Goal: Obtain resource: Download file/media

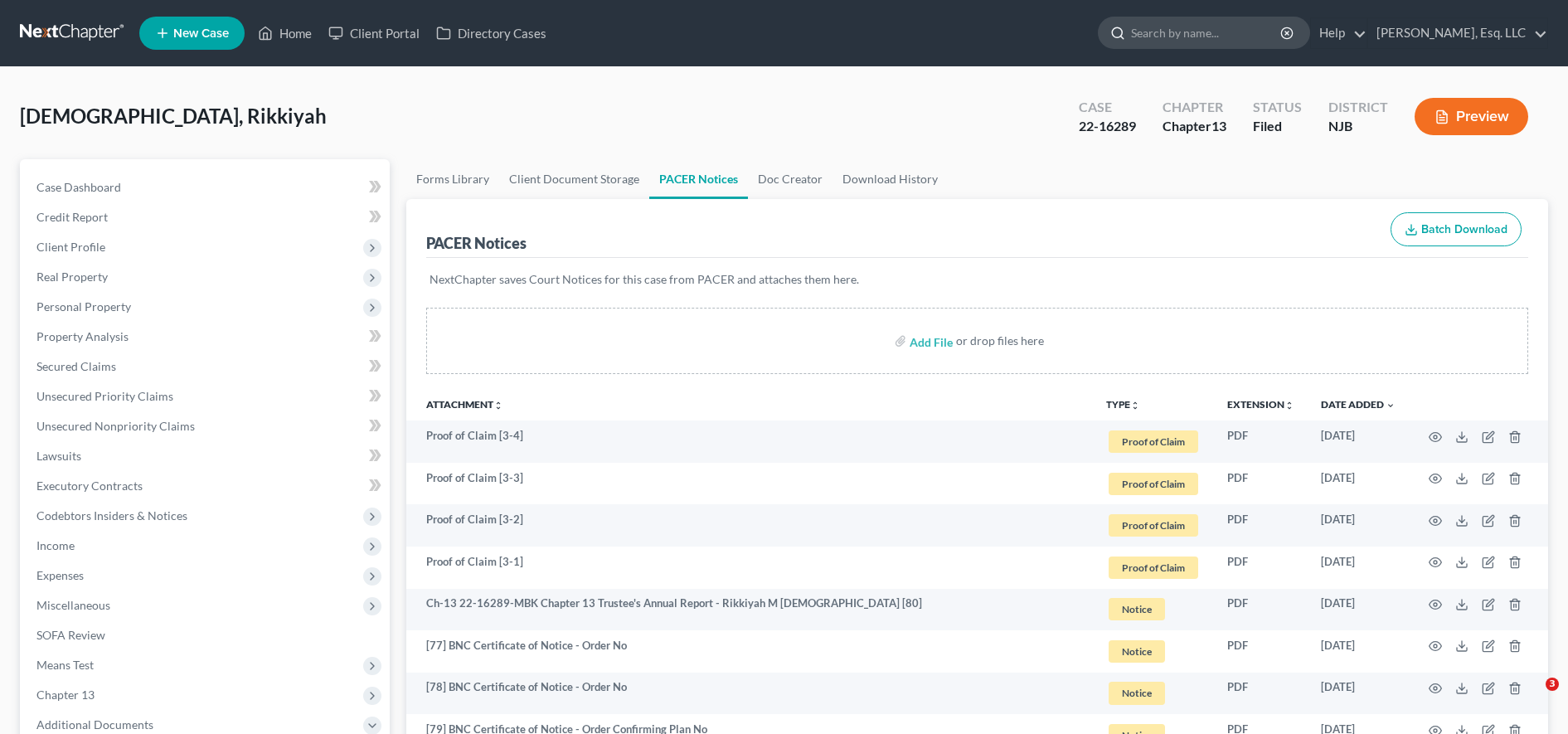
click at [1269, 37] on input "search" at bounding box center [1206, 33] width 151 height 30
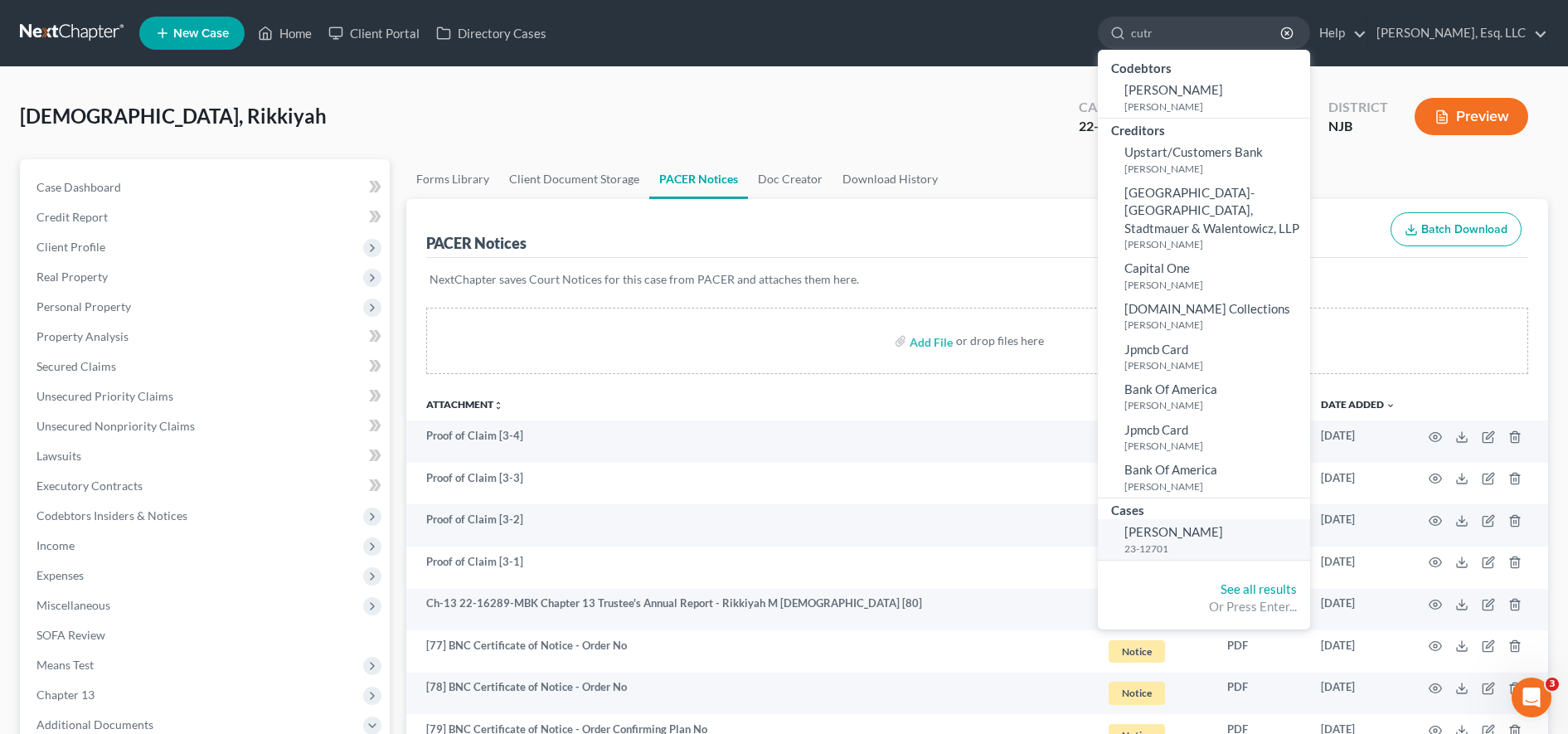
type input "cutr"
click at [1267, 531] on link "[PERSON_NAME] 23-12701" at bounding box center [1203, 539] width 212 height 41
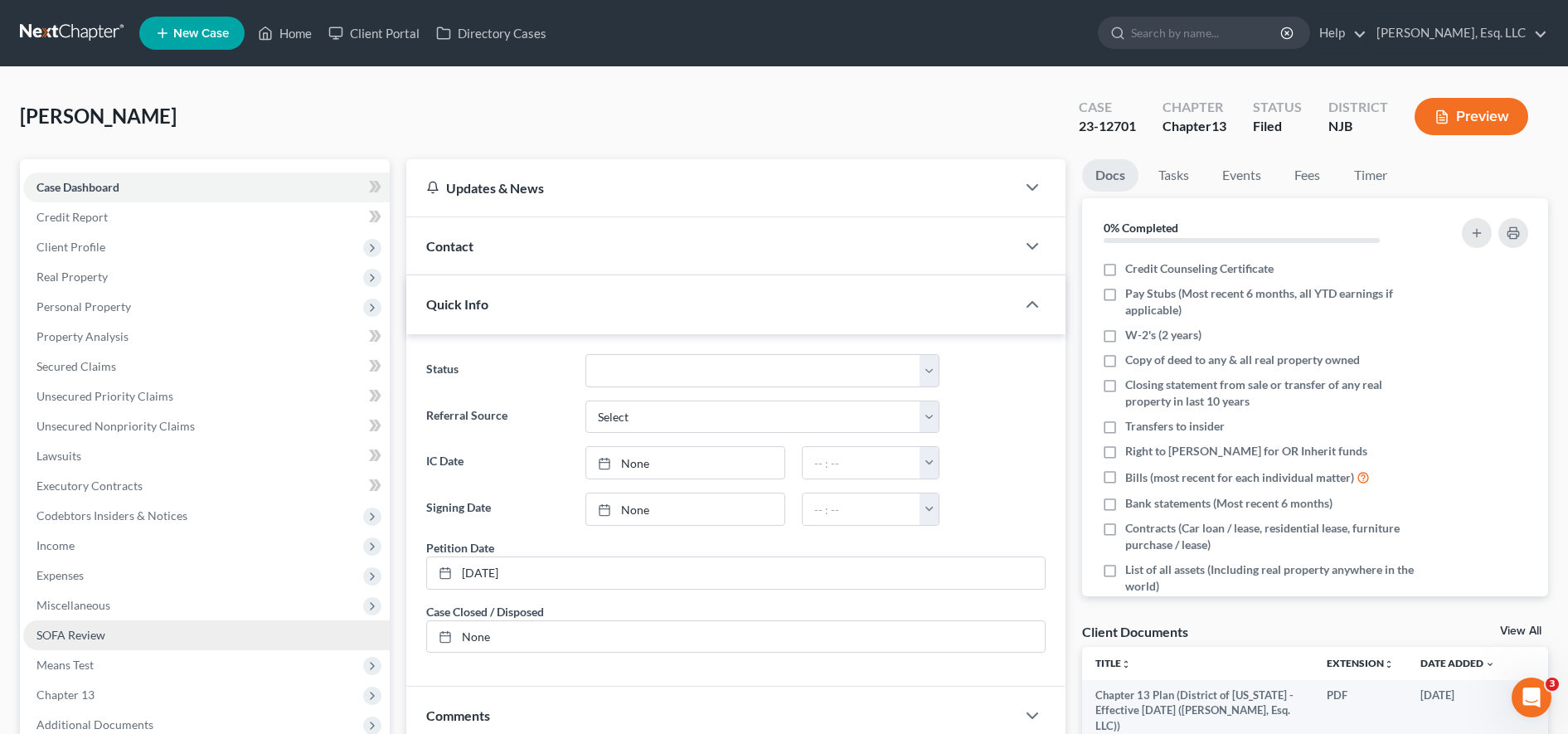
scroll to position [250, 0]
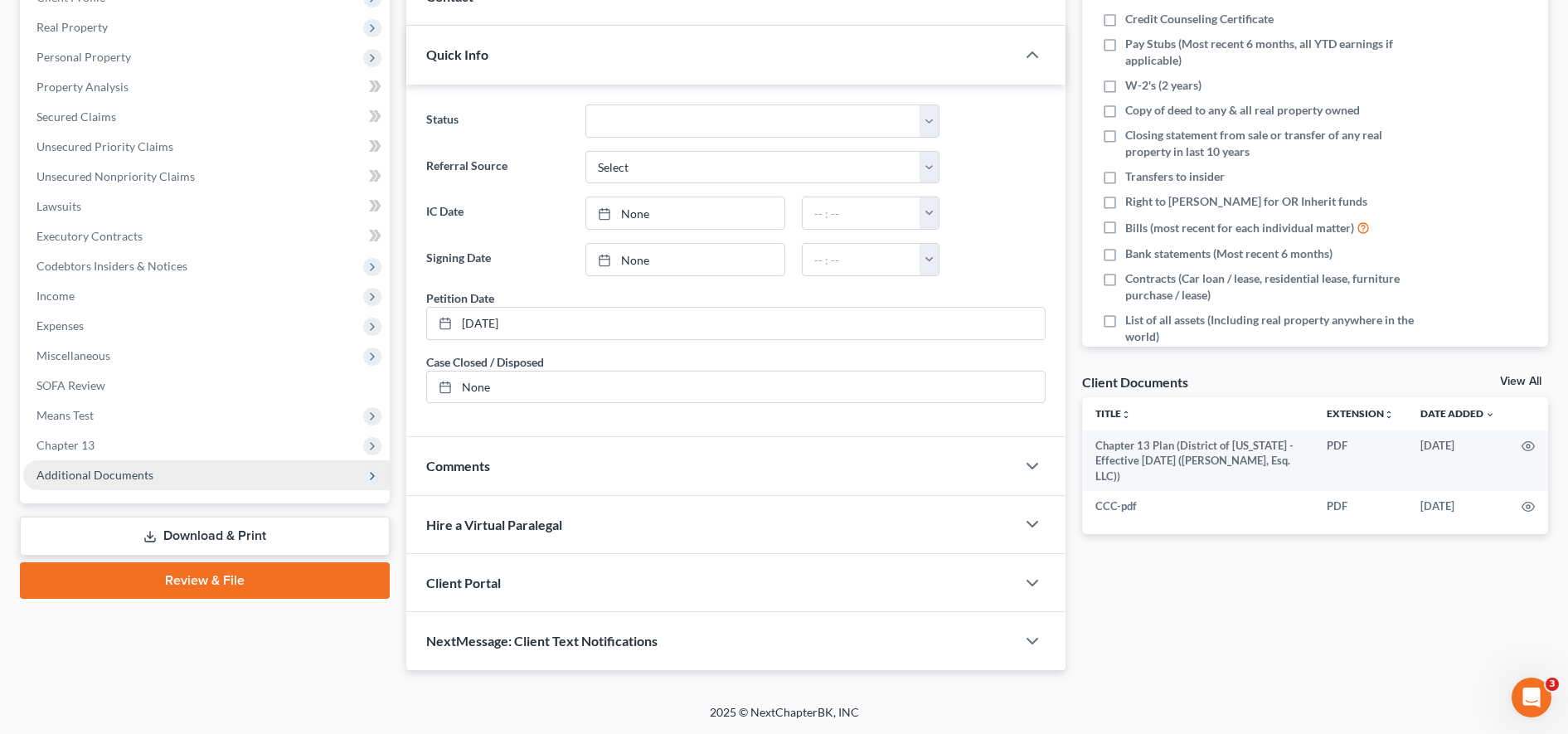
click at [153, 461] on span "Additional Documents" at bounding box center [206, 475] width 366 height 30
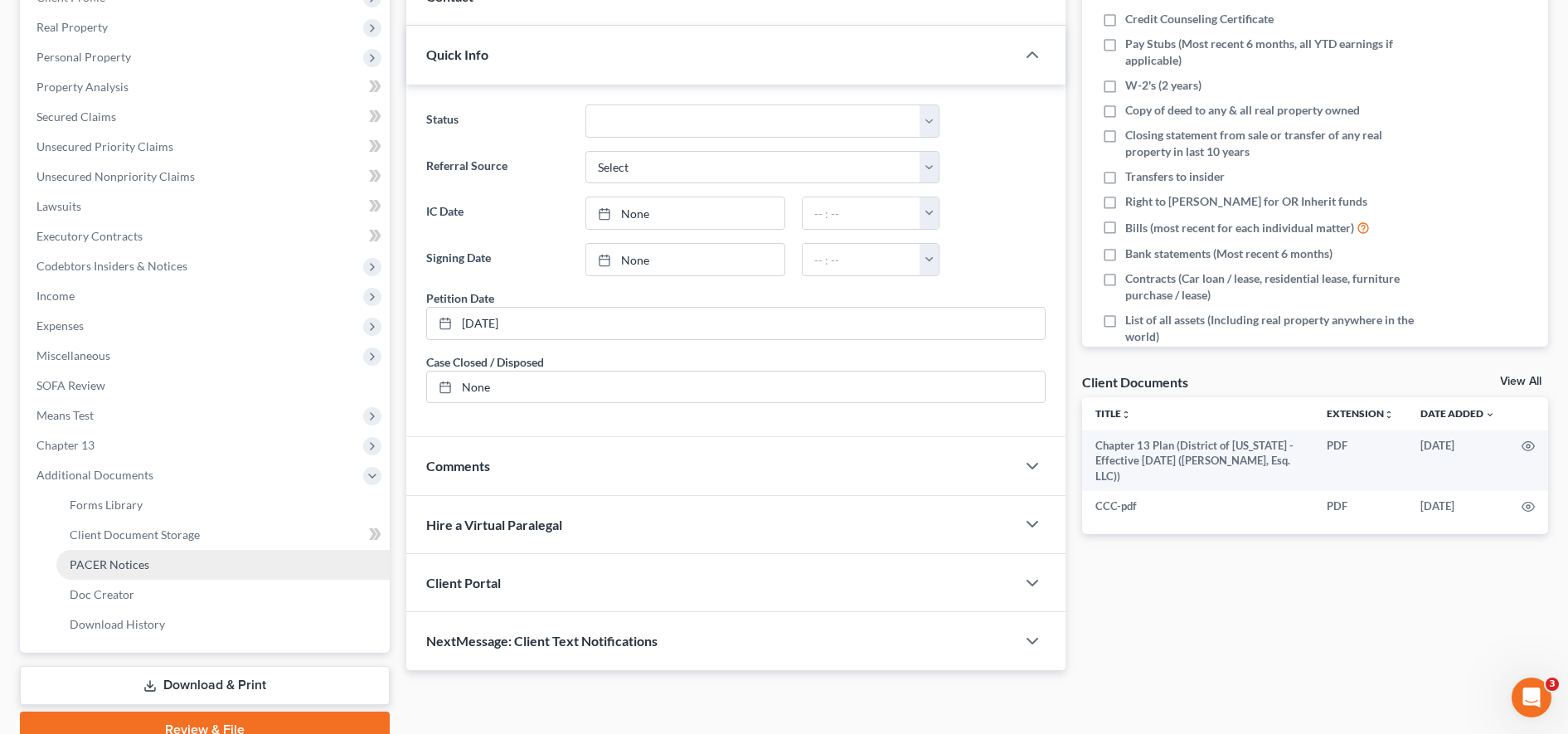
click at [157, 563] on link "PACER Notices" at bounding box center [223, 565] width 333 height 30
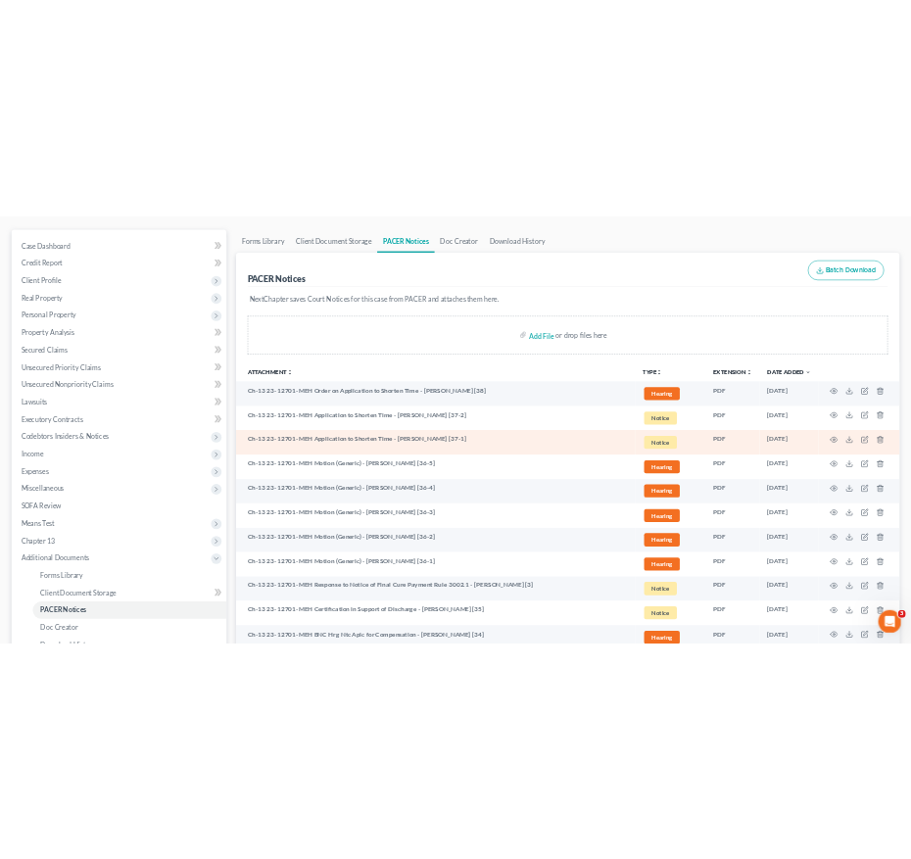
scroll to position [167, 0]
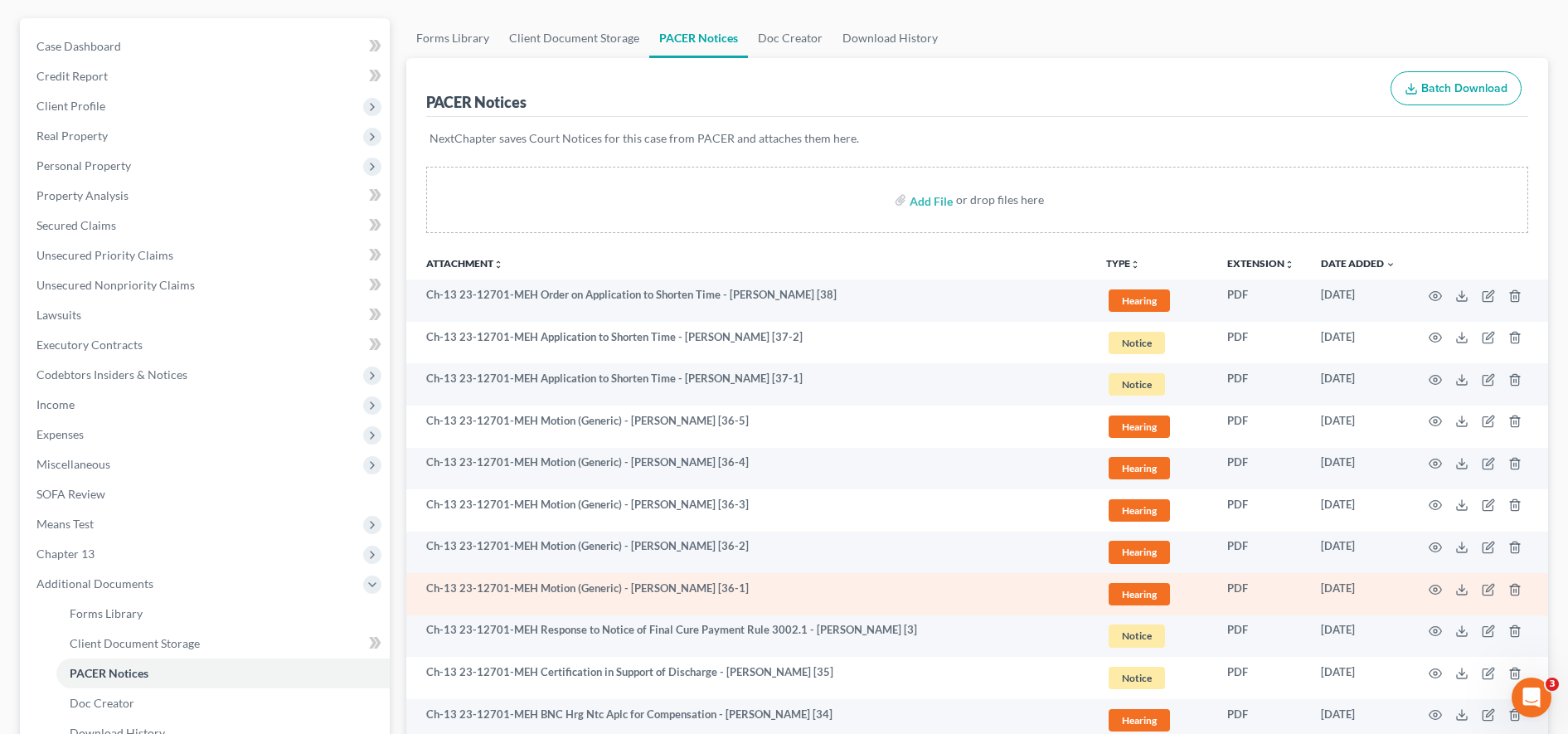
click at [1471, 588] on td at bounding box center [1478, 594] width 140 height 42
click at [1461, 588] on icon at bounding box center [1461, 590] width 14 height 14
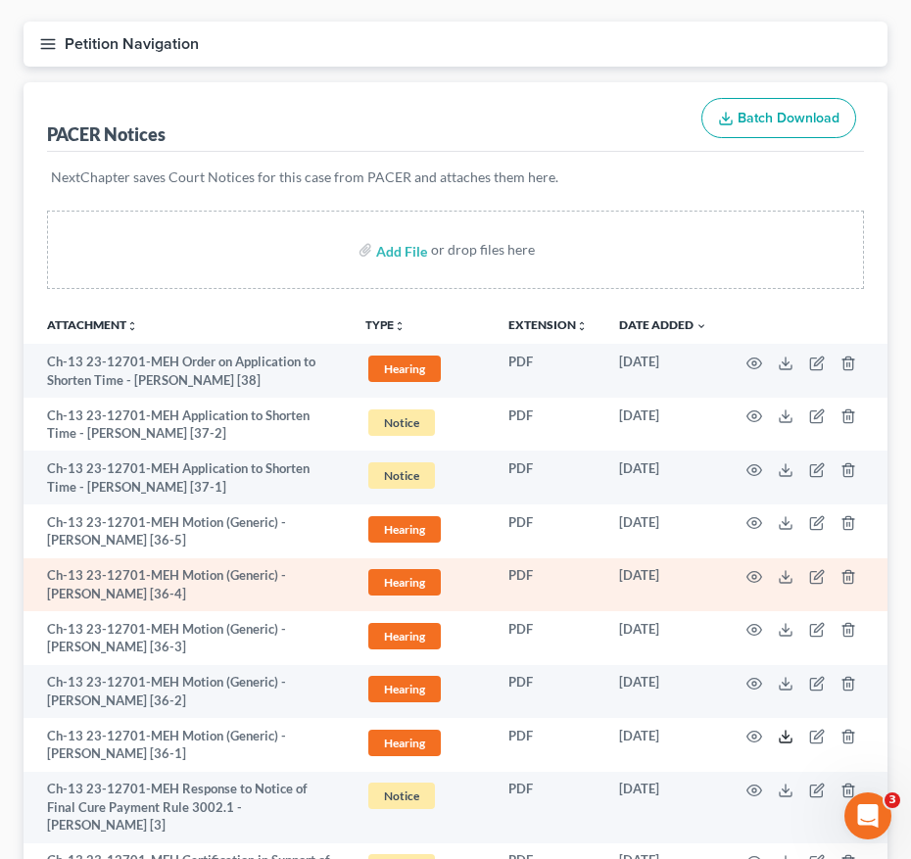
scroll to position [395, 0]
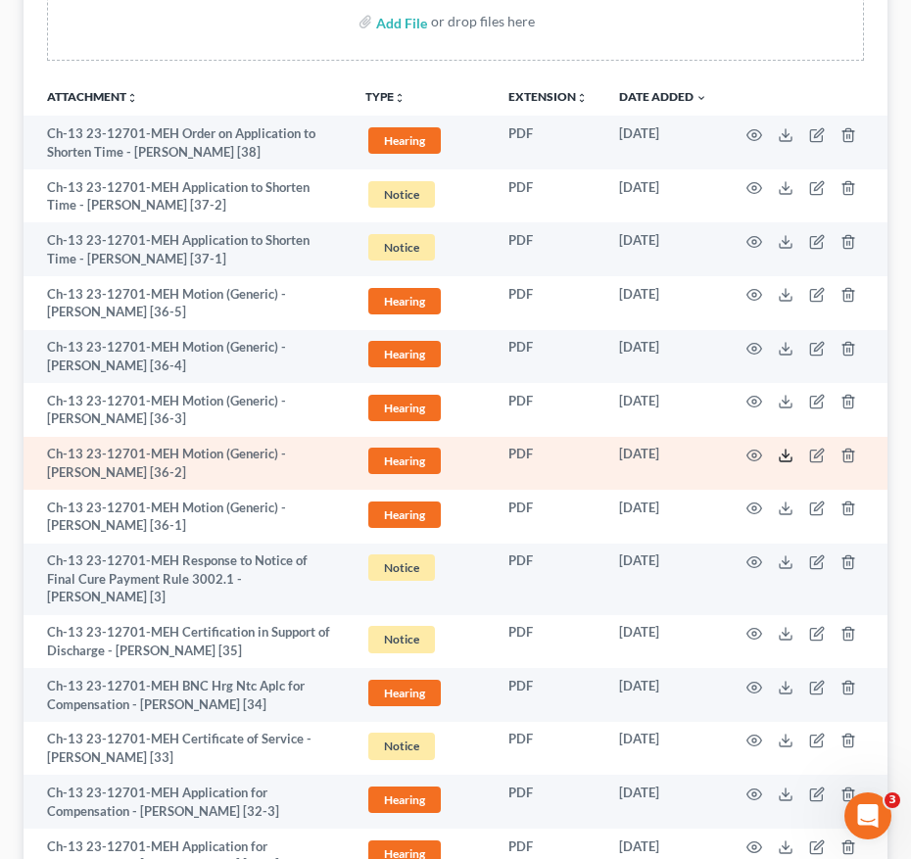
click at [779, 454] on icon at bounding box center [786, 456] width 16 height 16
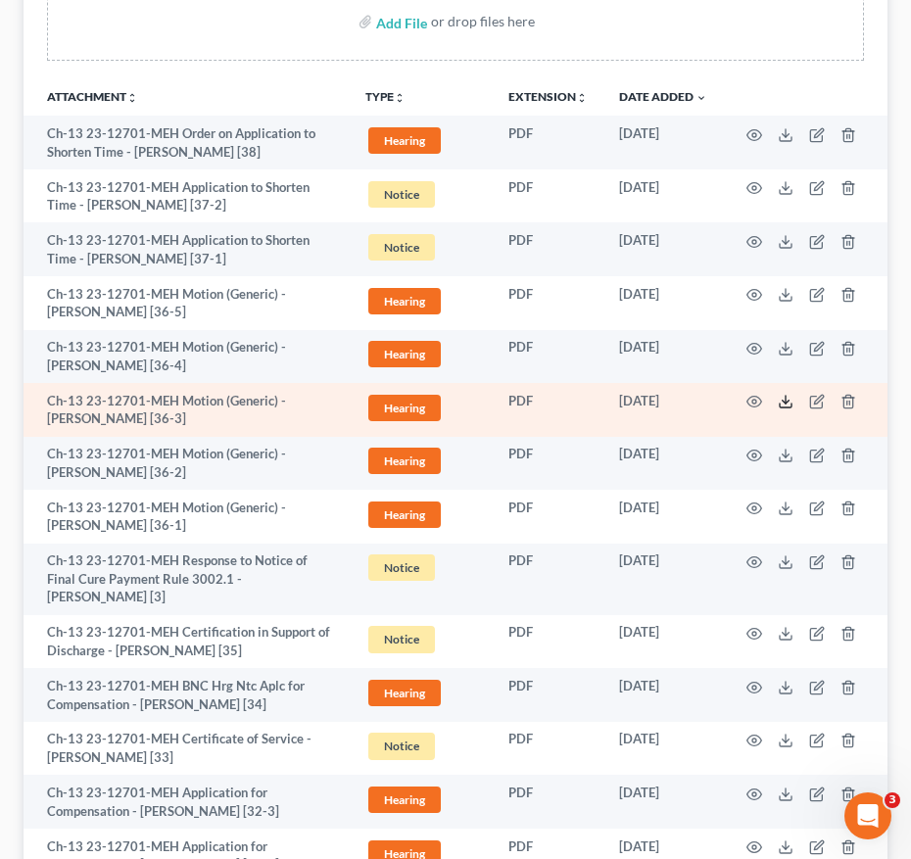
click at [793, 408] on icon at bounding box center [786, 402] width 16 height 16
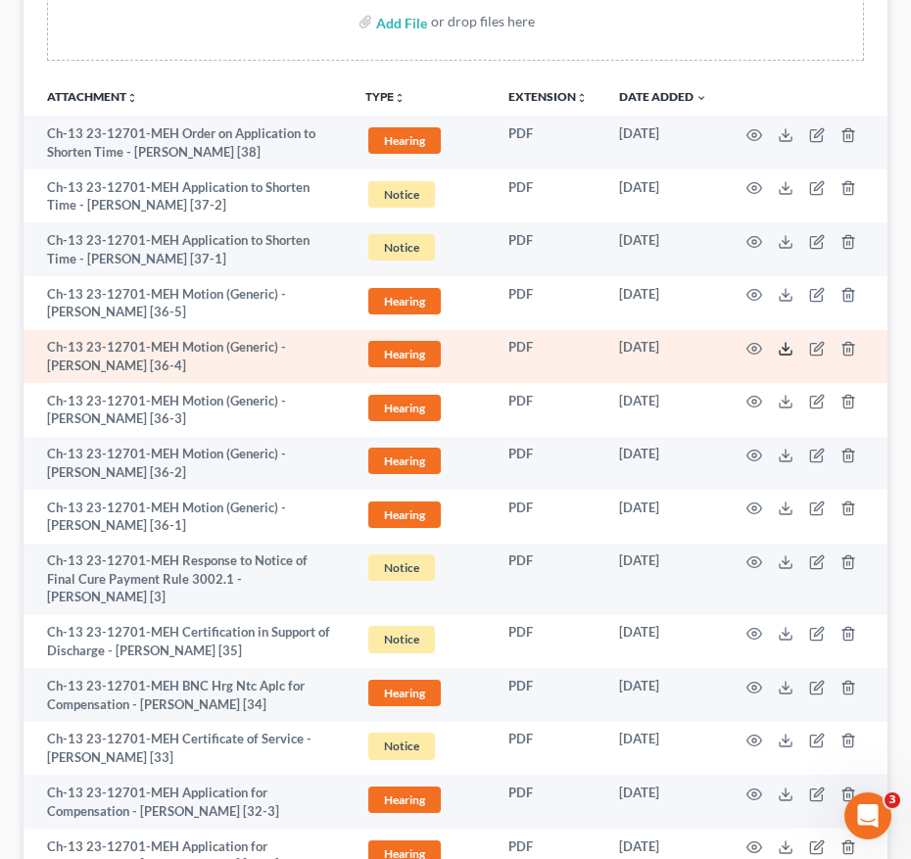
click at [788, 352] on icon at bounding box center [786, 349] width 16 height 16
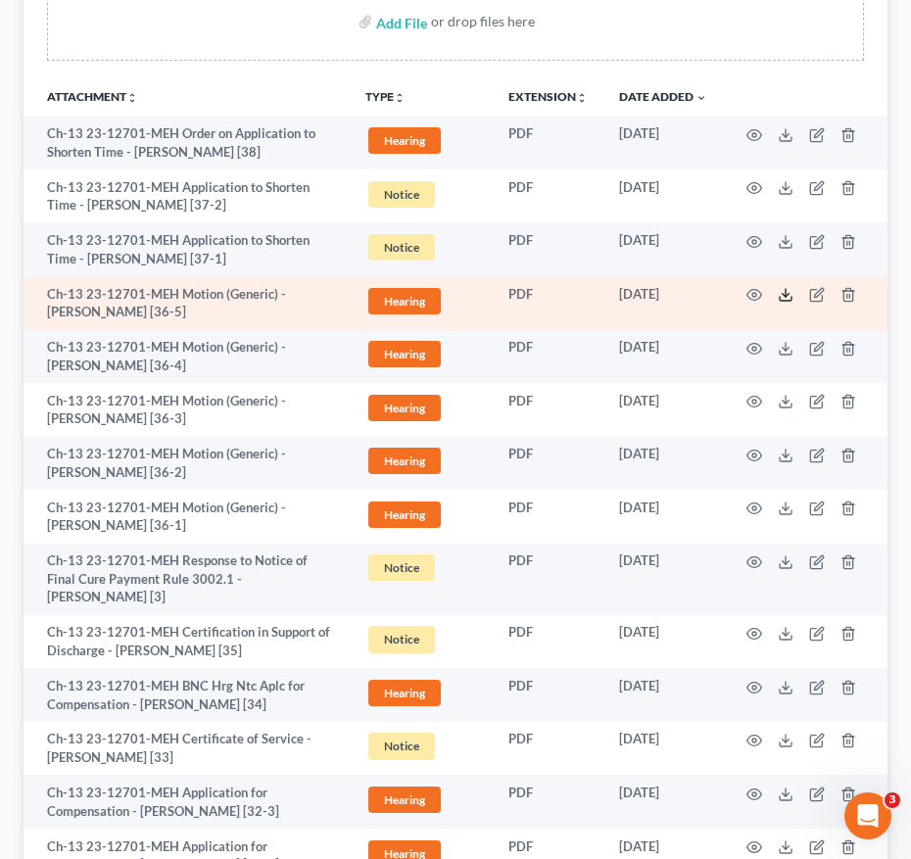
click at [784, 296] on polyline at bounding box center [786, 295] width 7 height 3
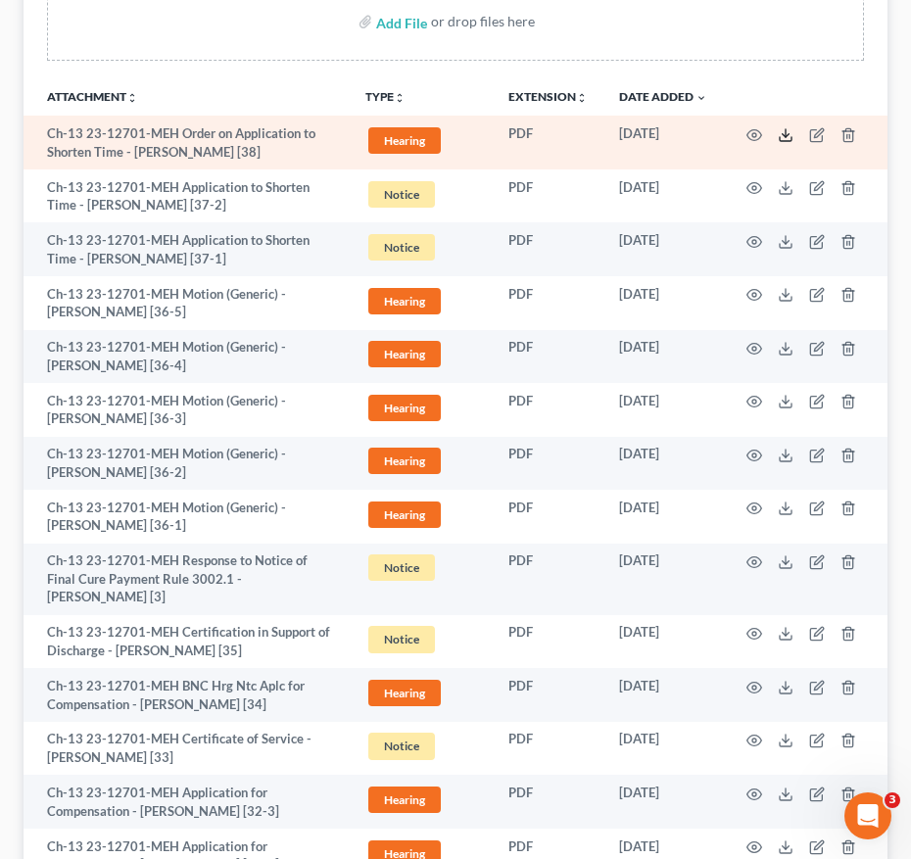
click at [792, 141] on icon at bounding box center [786, 135] width 16 height 16
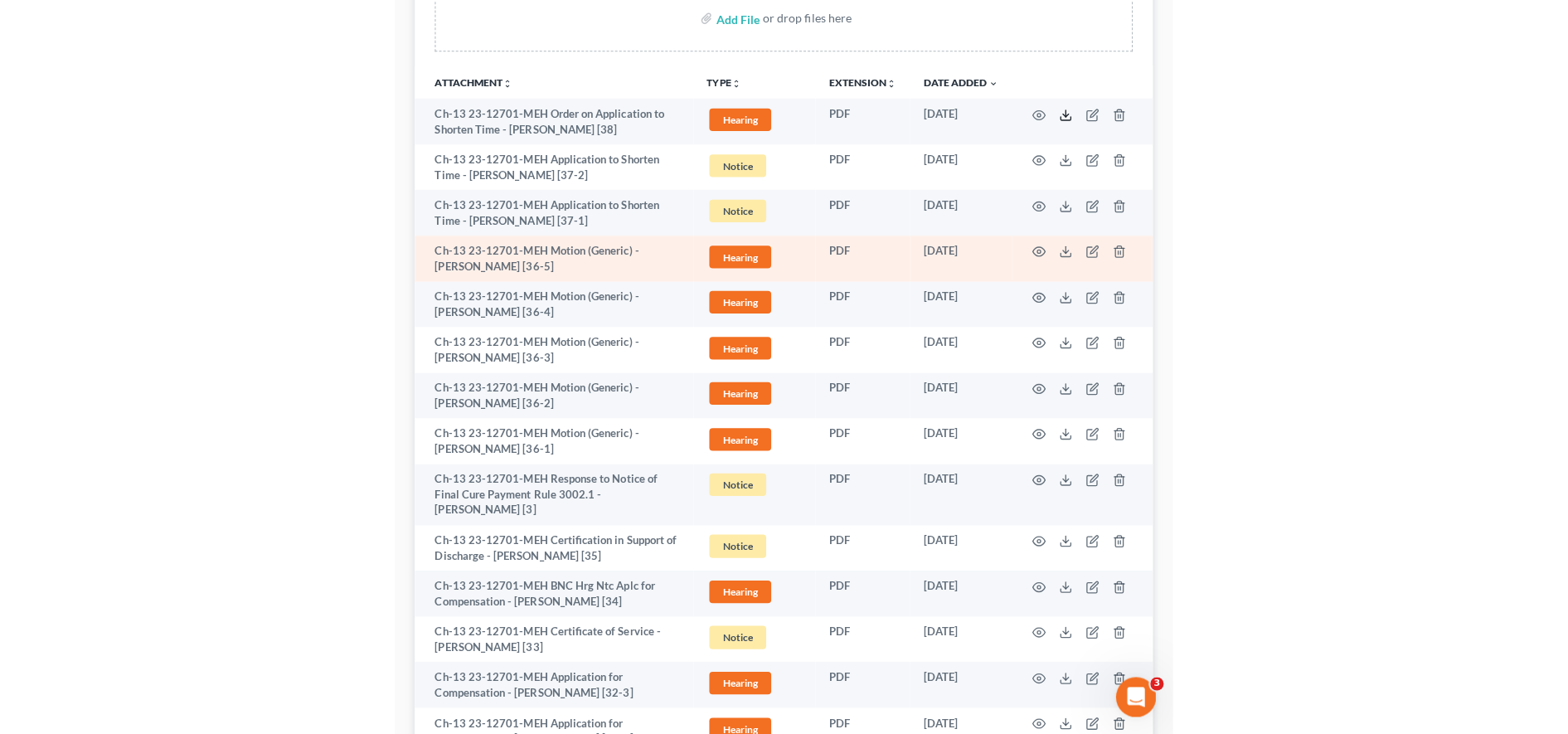
scroll to position [0, 0]
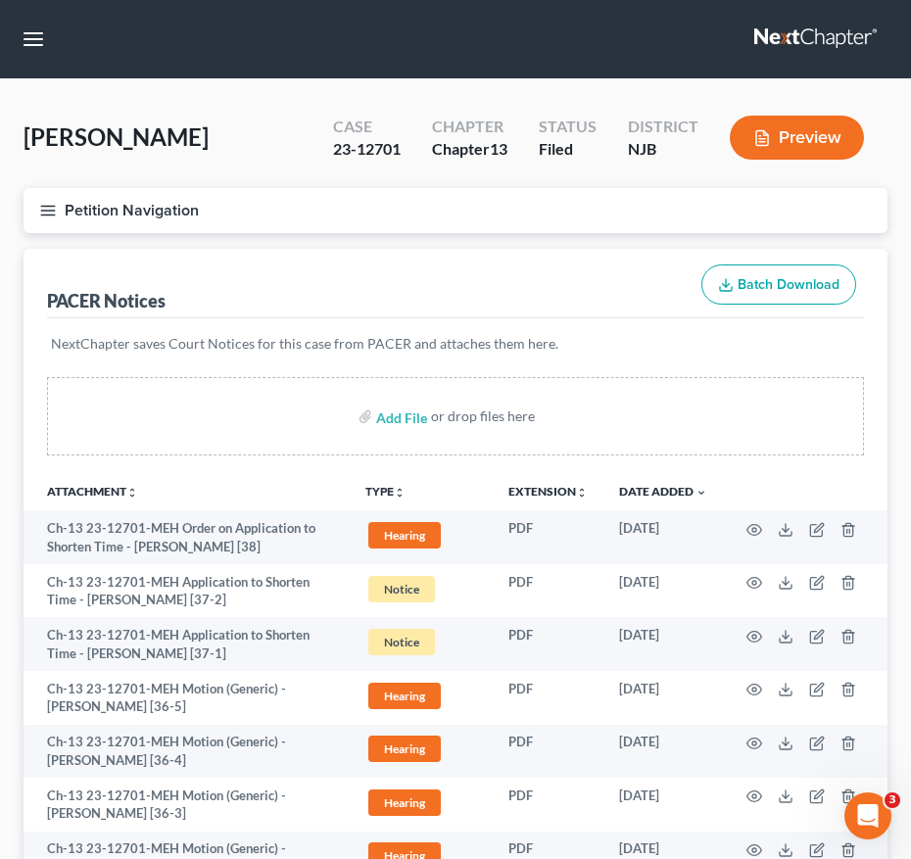
click at [45, 205] on icon "button" at bounding box center [48, 211] width 18 height 18
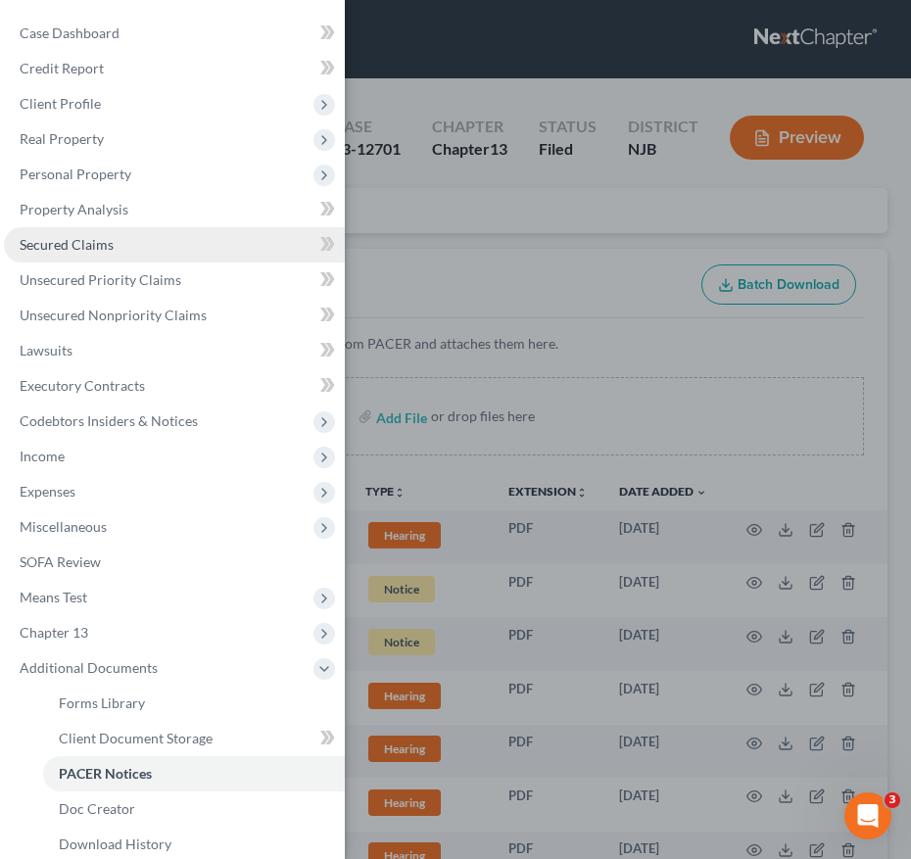
click at [145, 249] on link "Secured Claims" at bounding box center [174, 244] width 341 height 35
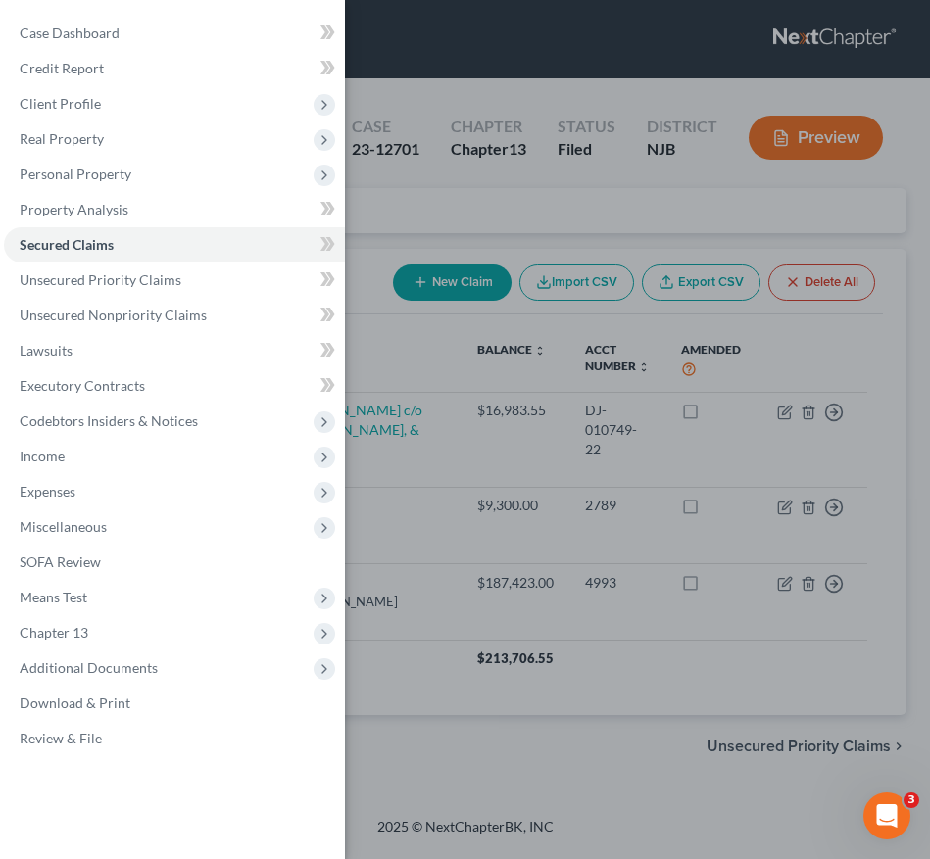
click at [496, 426] on div "Case Dashboard Payments Invoices Payments Payments Credit Report Client Profile" at bounding box center [465, 429] width 930 height 859
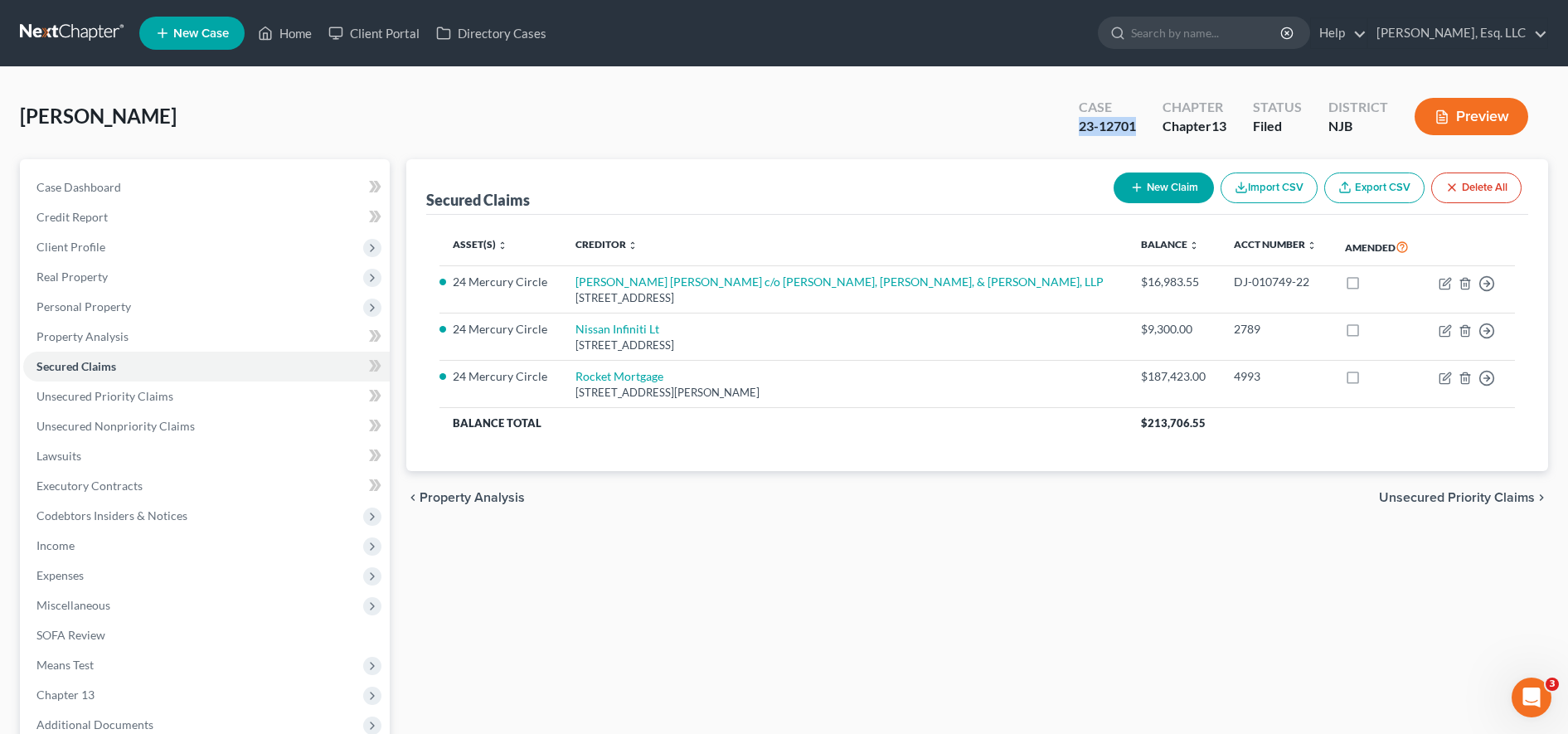
drag, startPoint x: 1077, startPoint y: 123, endPoint x: 1141, endPoint y: 127, distance: 64.1
click at [1141, 127] on div "Case 23-12701" at bounding box center [1107, 119] width 84 height 49
copy div "23-12701"
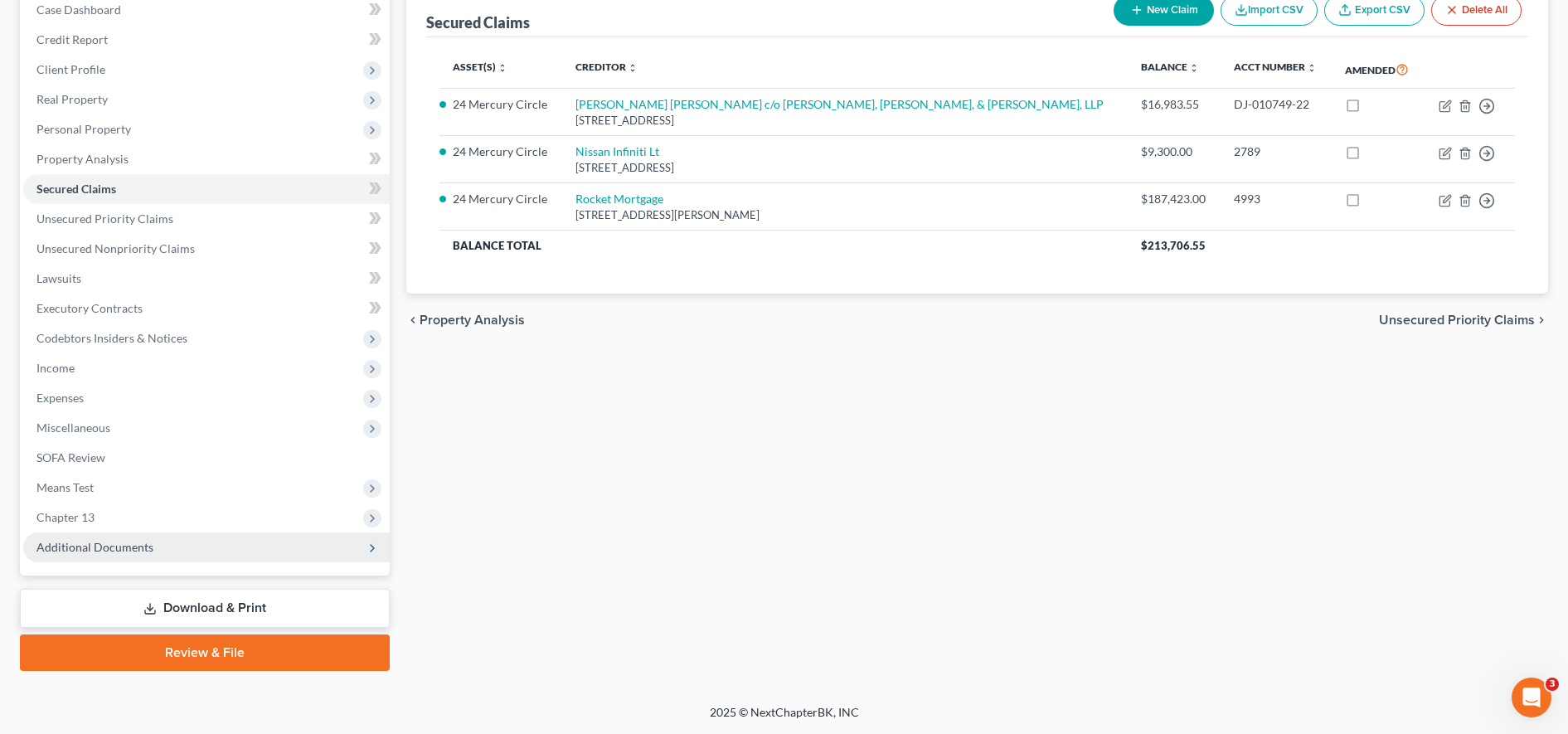
click at [169, 537] on span "Additional Documents" at bounding box center [206, 547] width 366 height 30
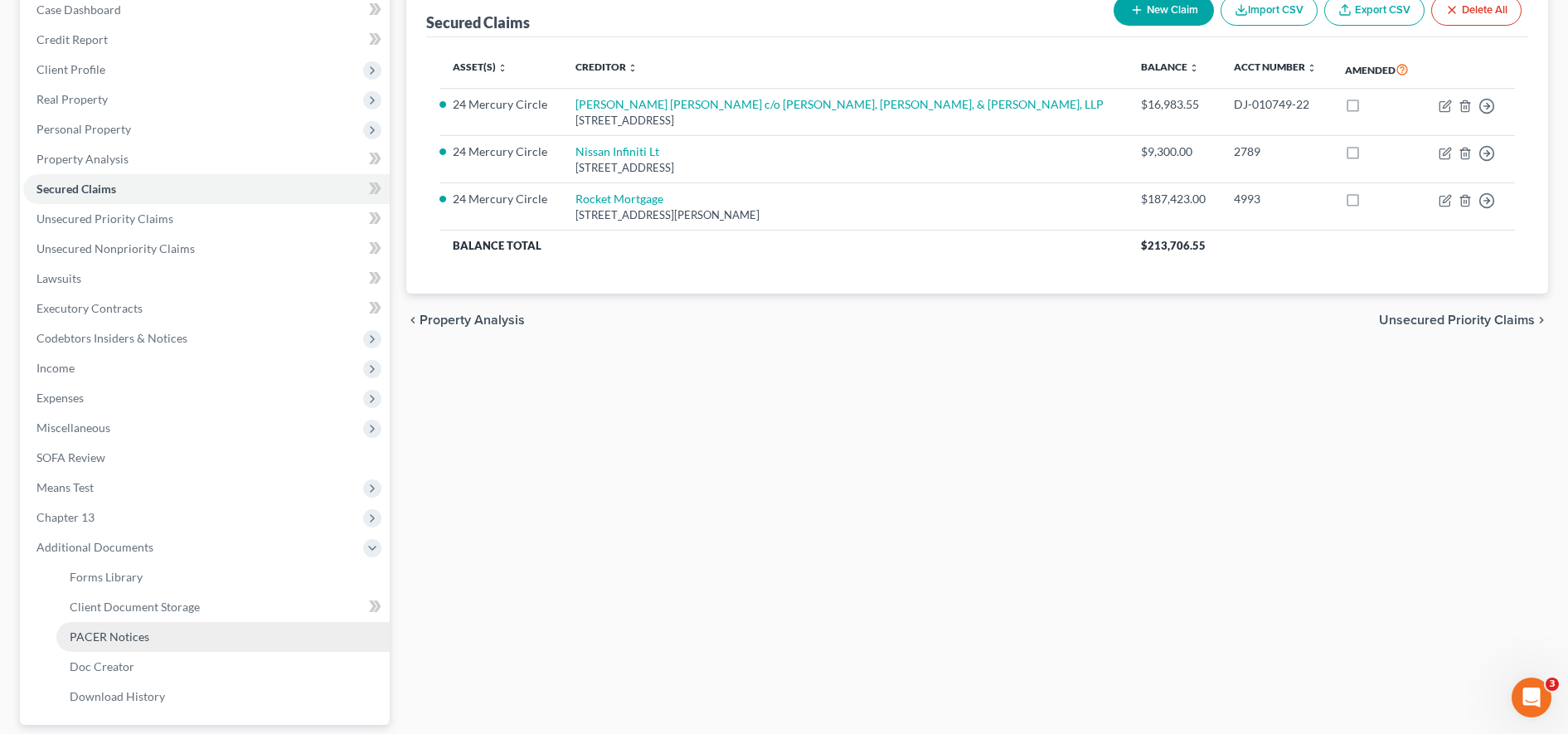
click at [135, 640] on span "PACER Notices" at bounding box center [109, 637] width 80 height 14
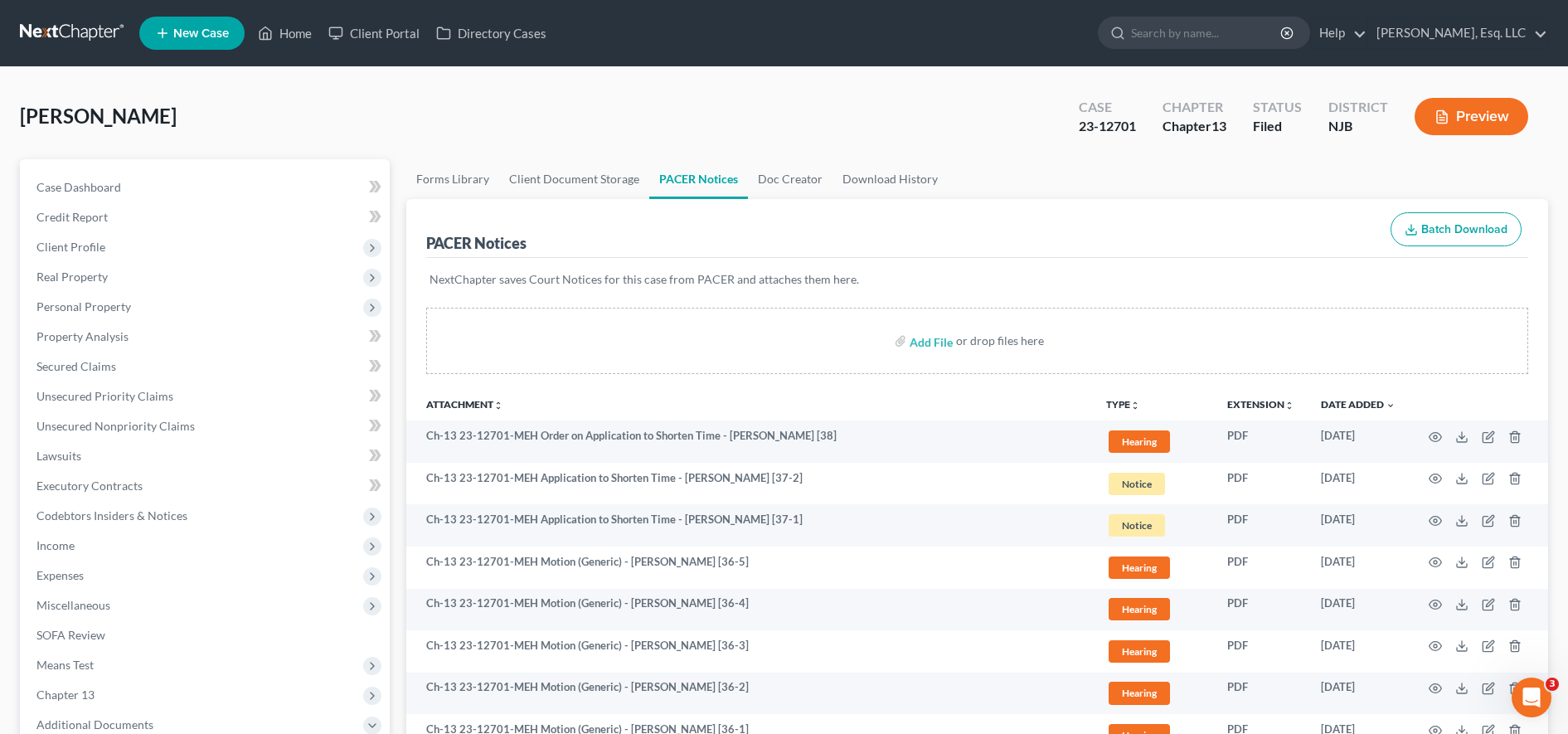
click at [909, 270] on div "NextChapter saves Court Notices for this case from PACER and attaches them here." at bounding box center [977, 290] width 1102 height 63
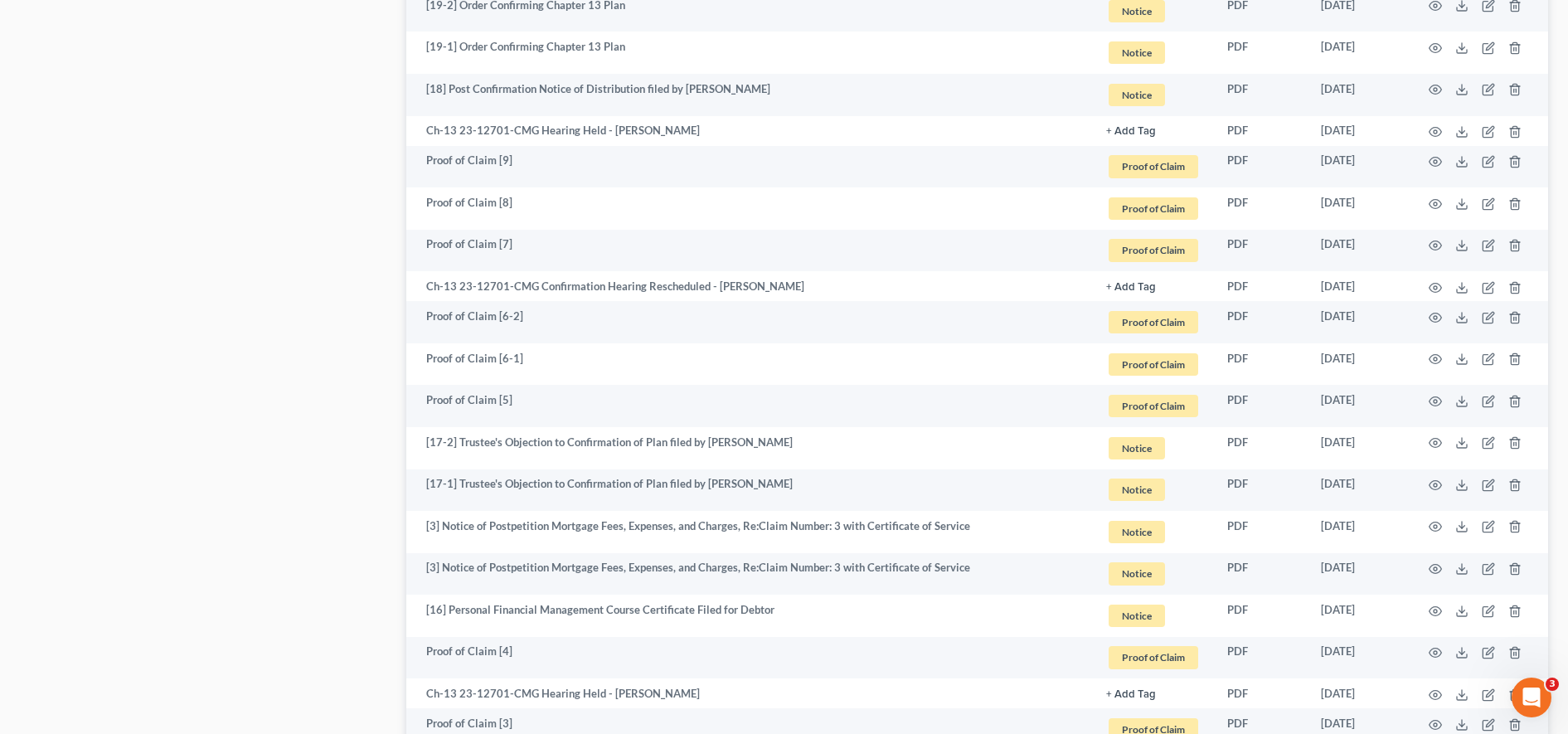
scroll to position [1749, 0]
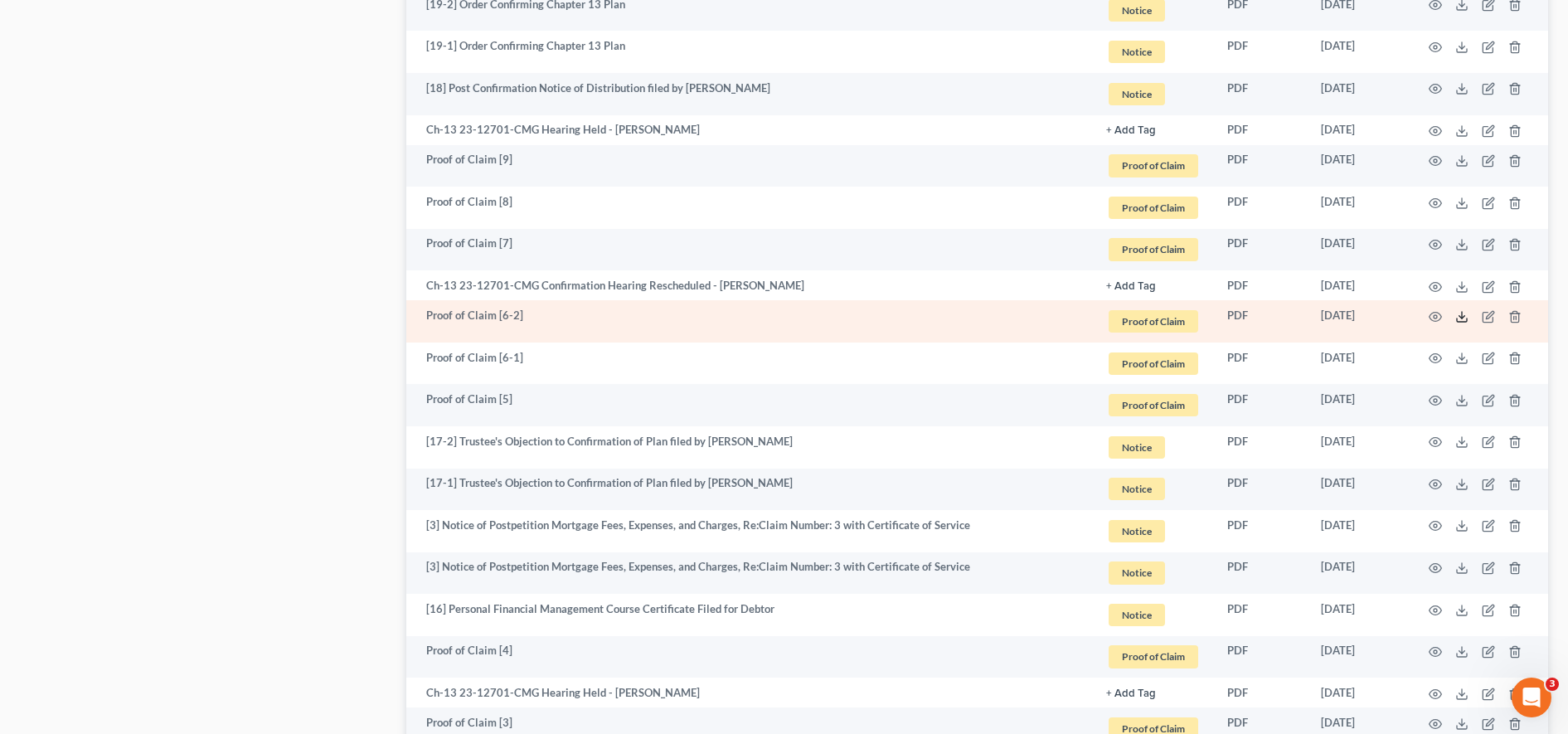
click at [1462, 317] on polyline at bounding box center [1461, 316] width 6 height 3
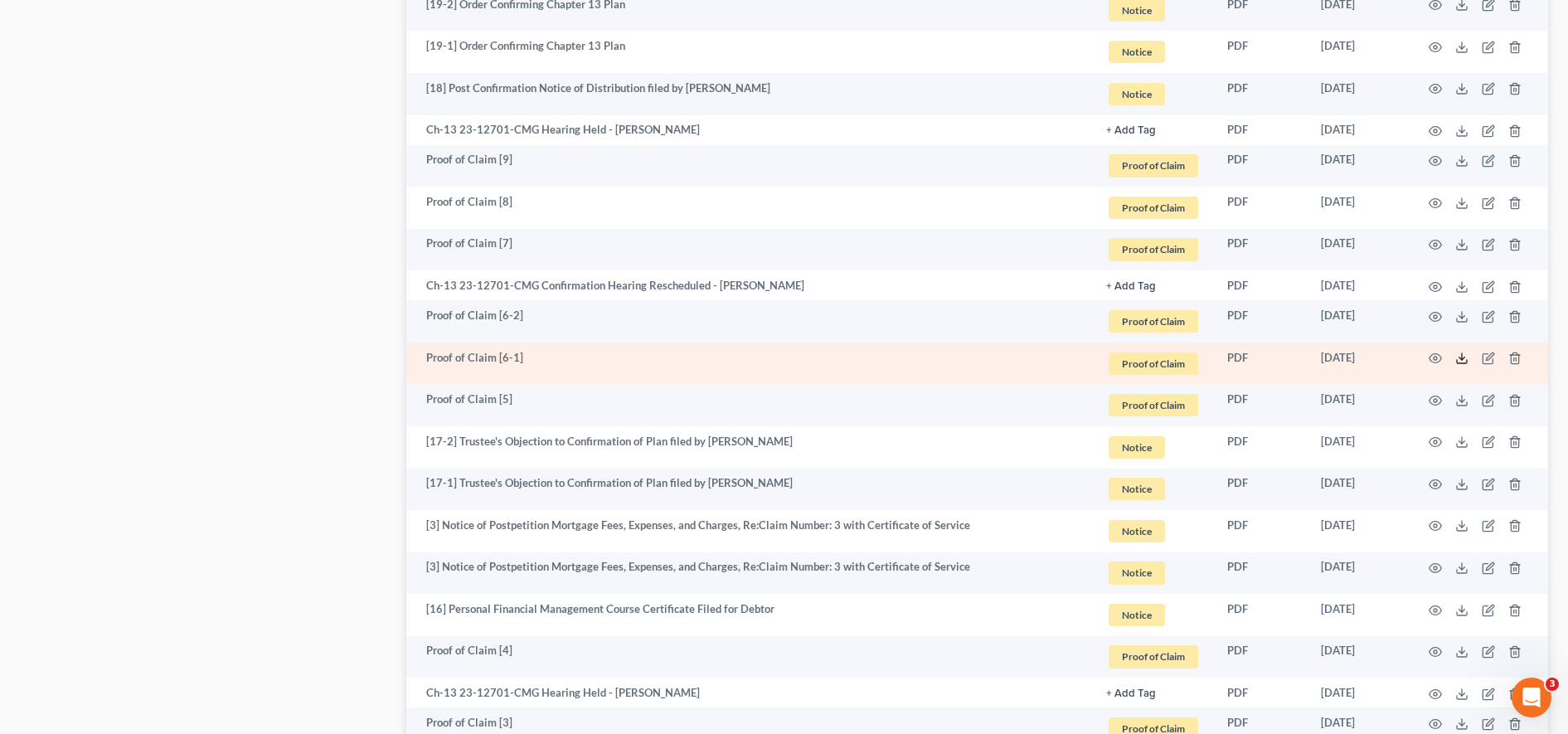
click at [1460, 358] on polyline at bounding box center [1461, 358] width 6 height 3
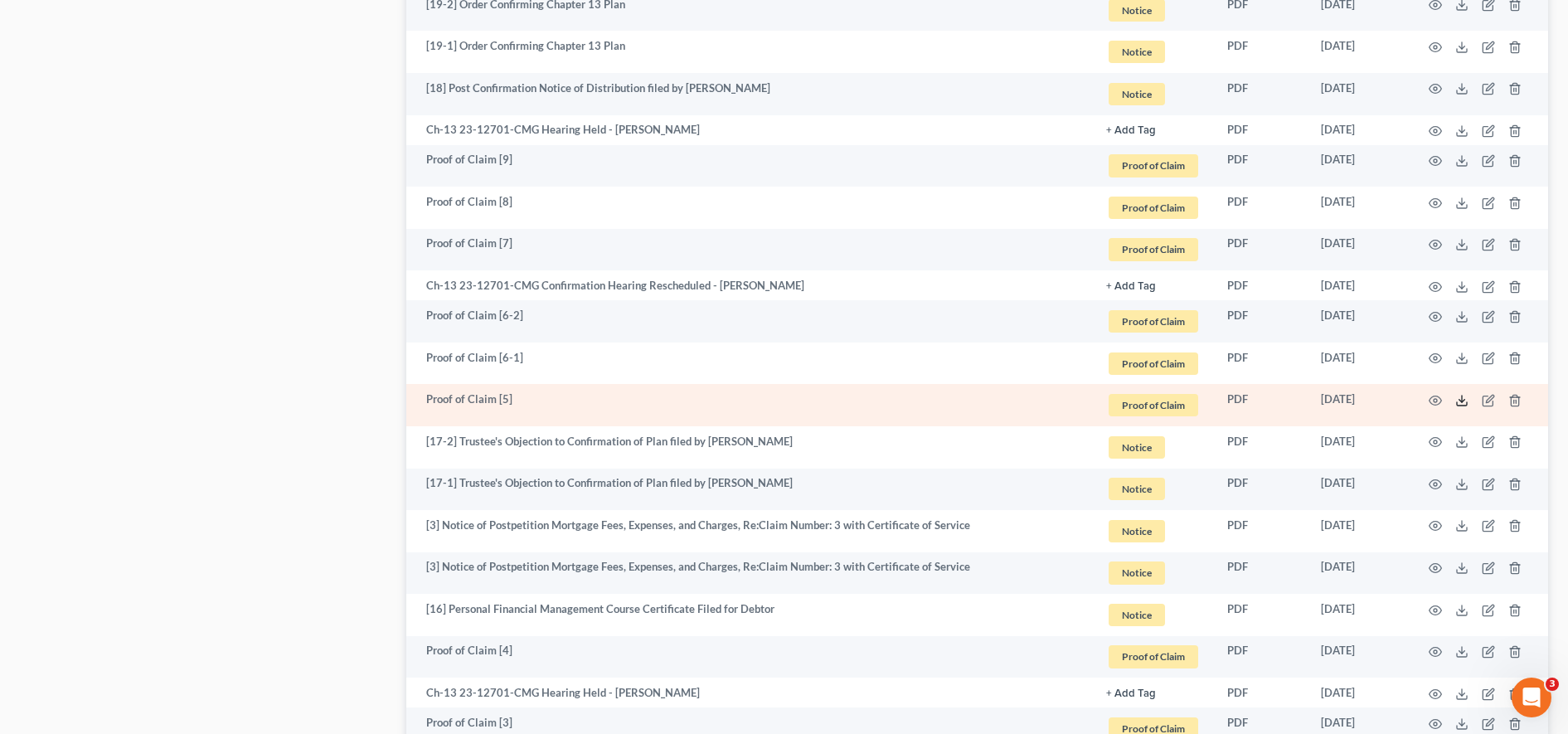
click at [1461, 404] on icon at bounding box center [1461, 400] width 14 height 14
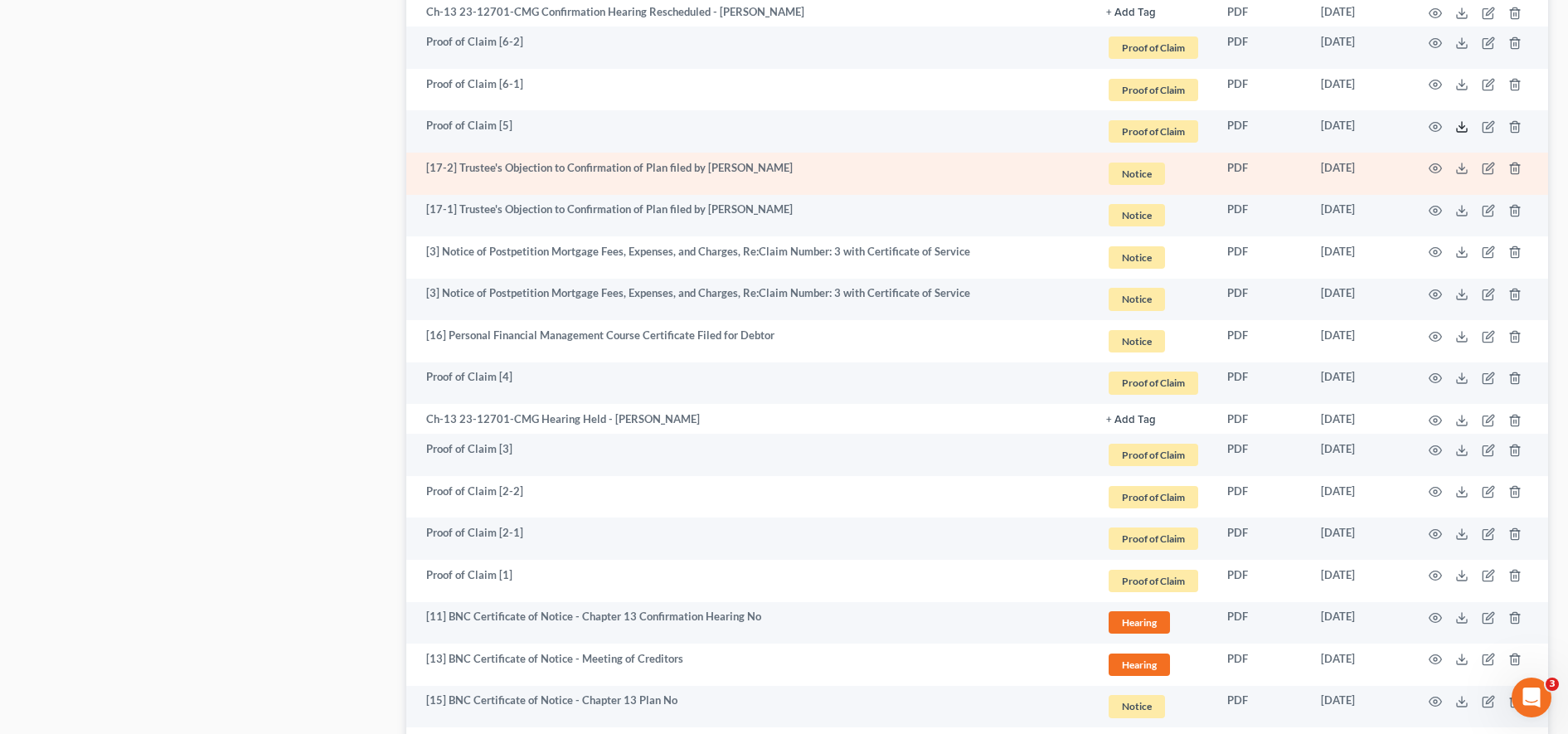
scroll to position [2045, 0]
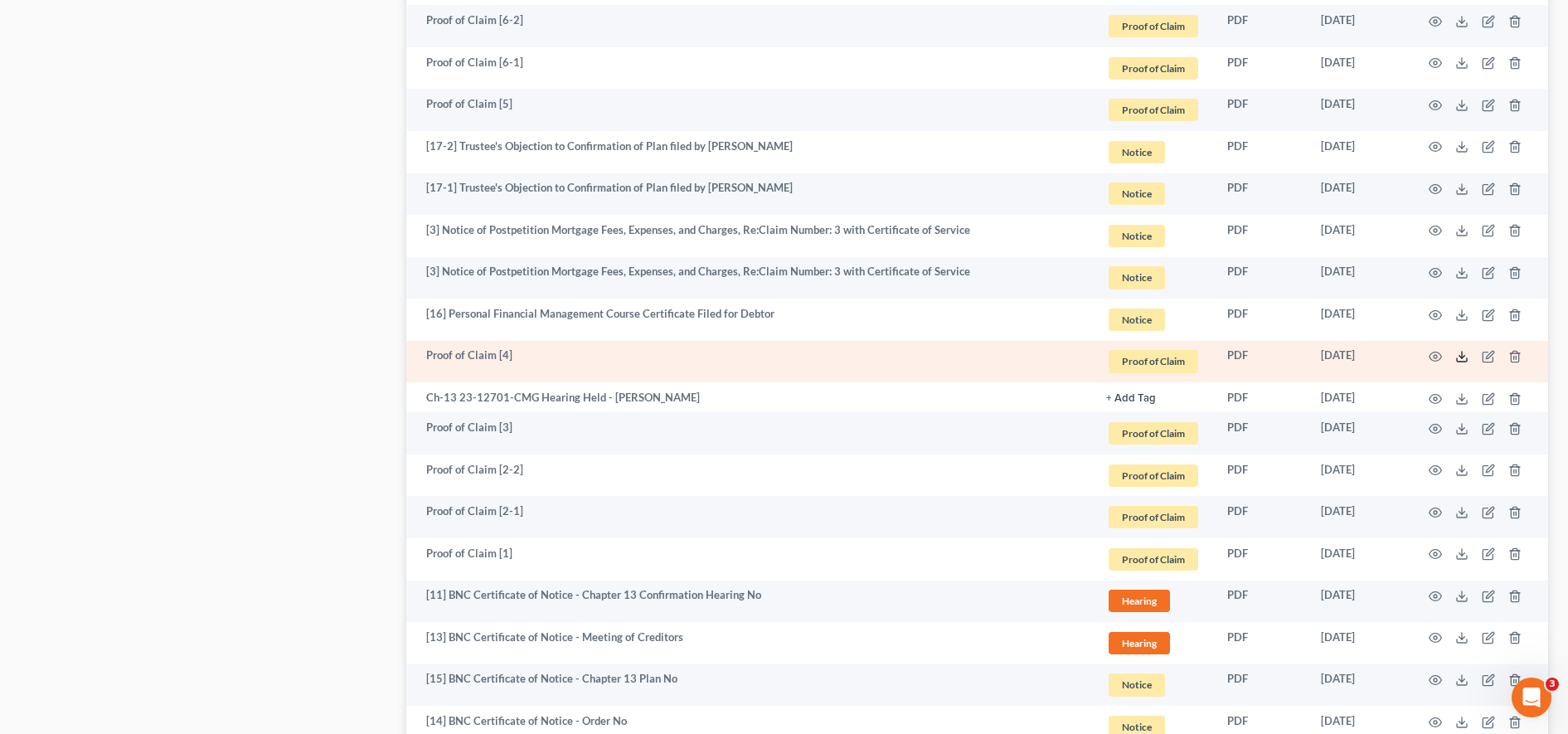
click at [1457, 355] on icon at bounding box center [1461, 356] width 14 height 14
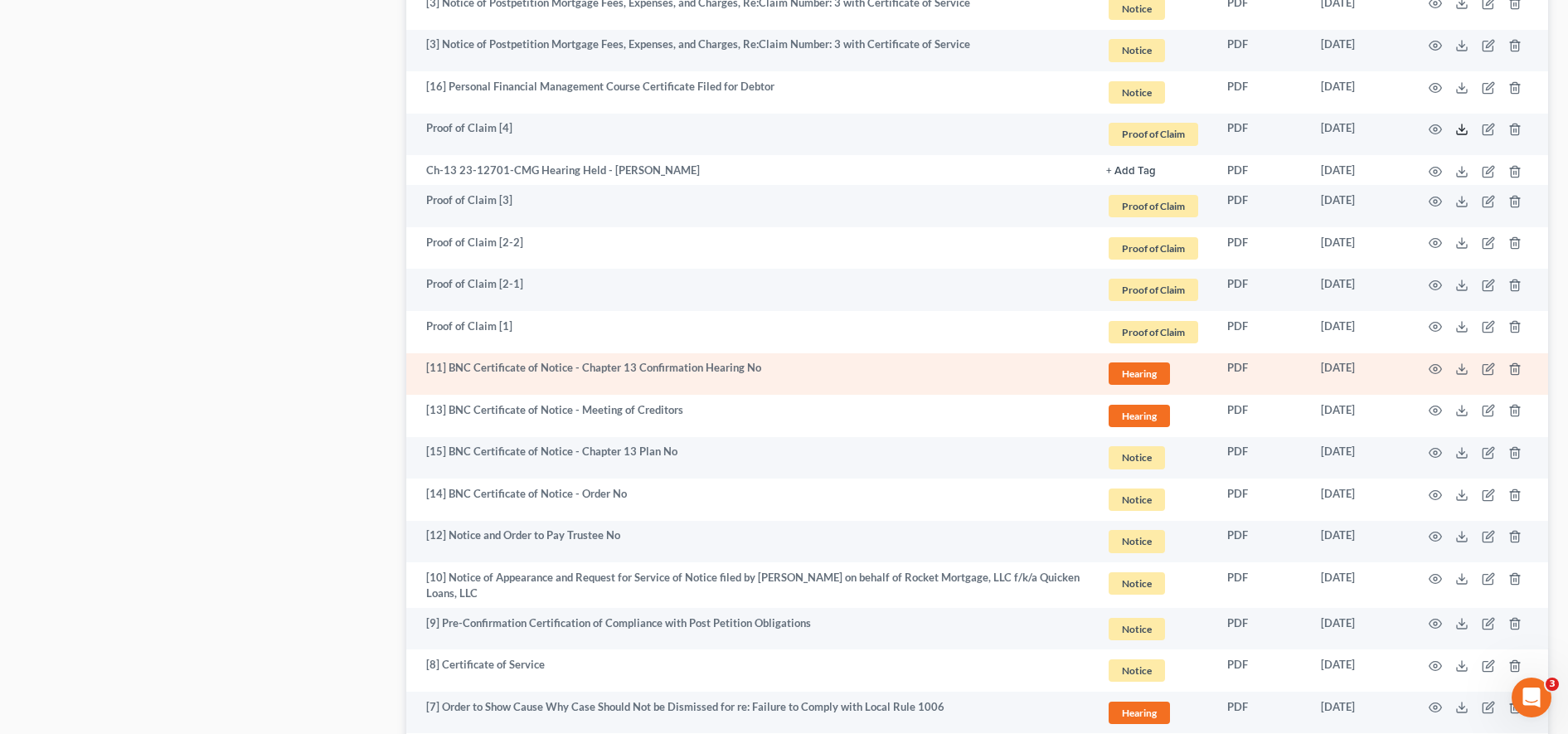
scroll to position [2273, 0]
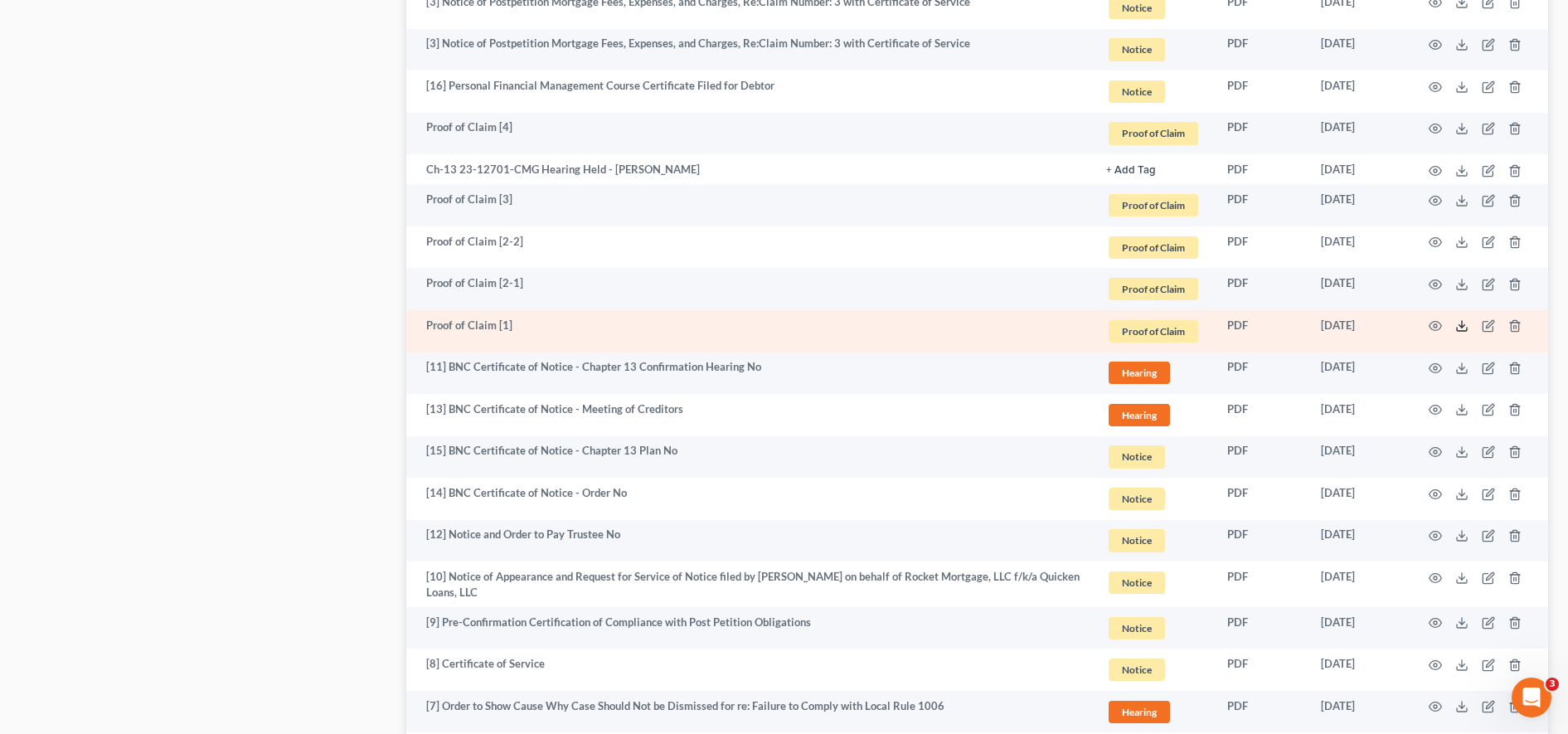
click at [1464, 322] on icon at bounding box center [1461, 326] width 14 height 14
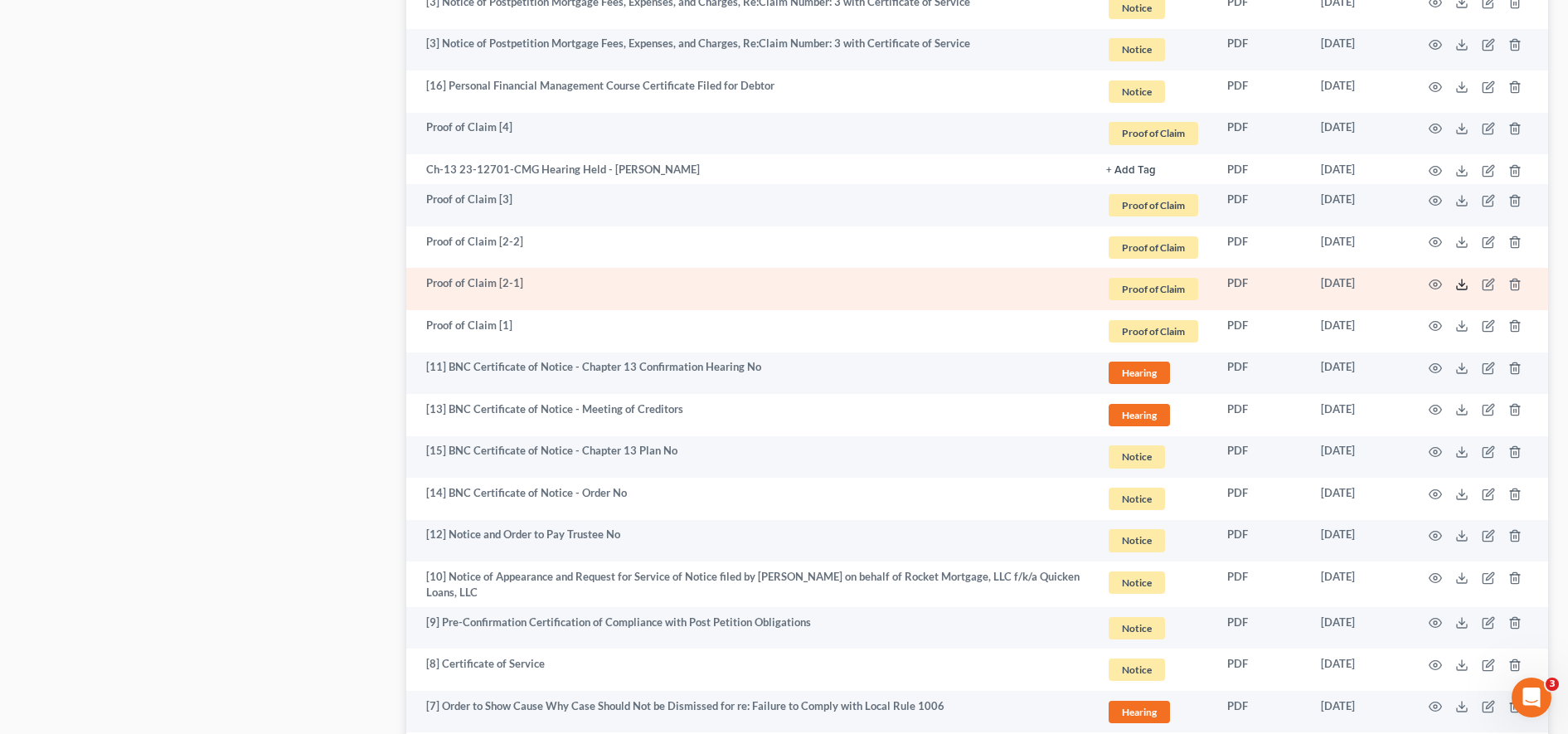
click at [1456, 281] on icon at bounding box center [1461, 284] width 14 height 14
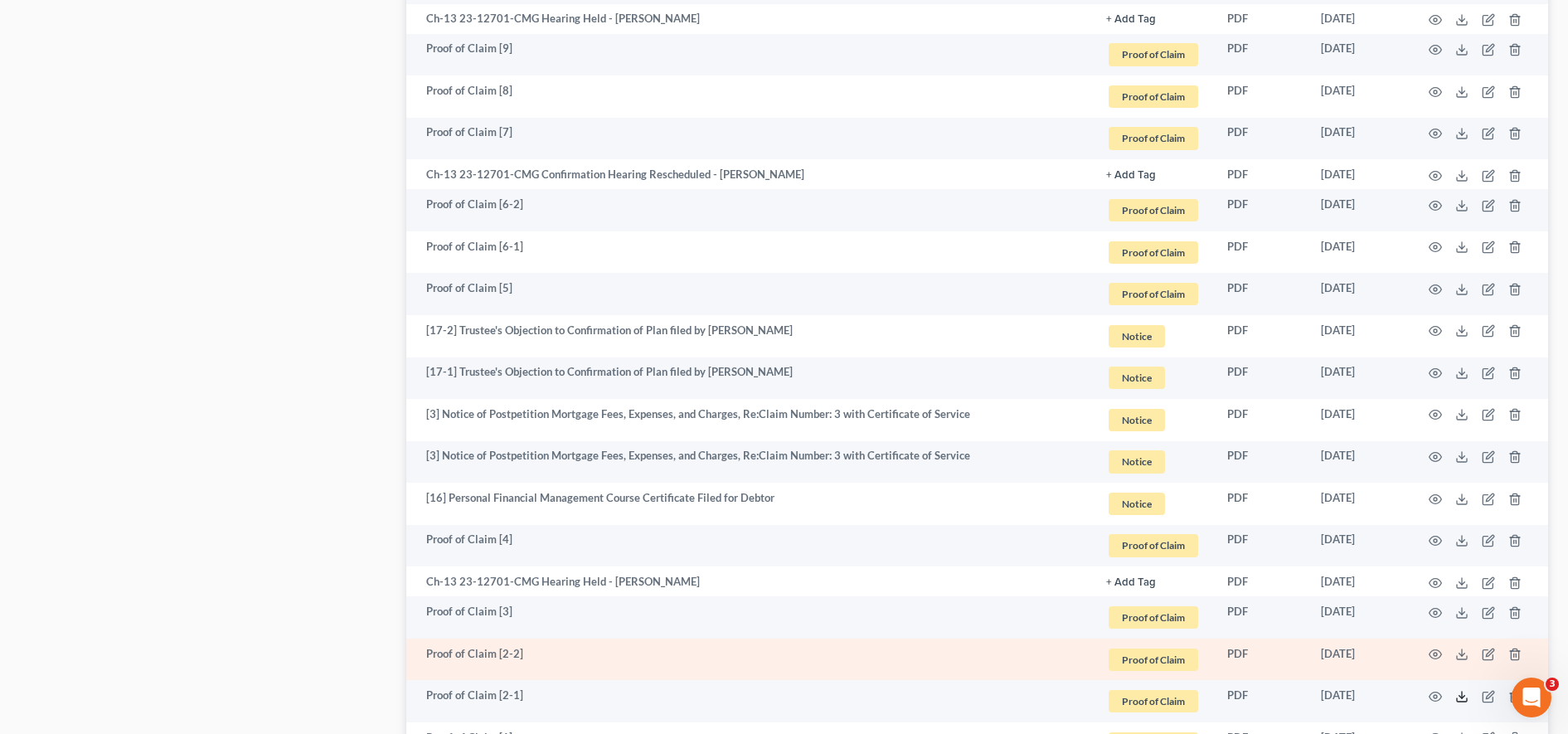
scroll to position [1851, 0]
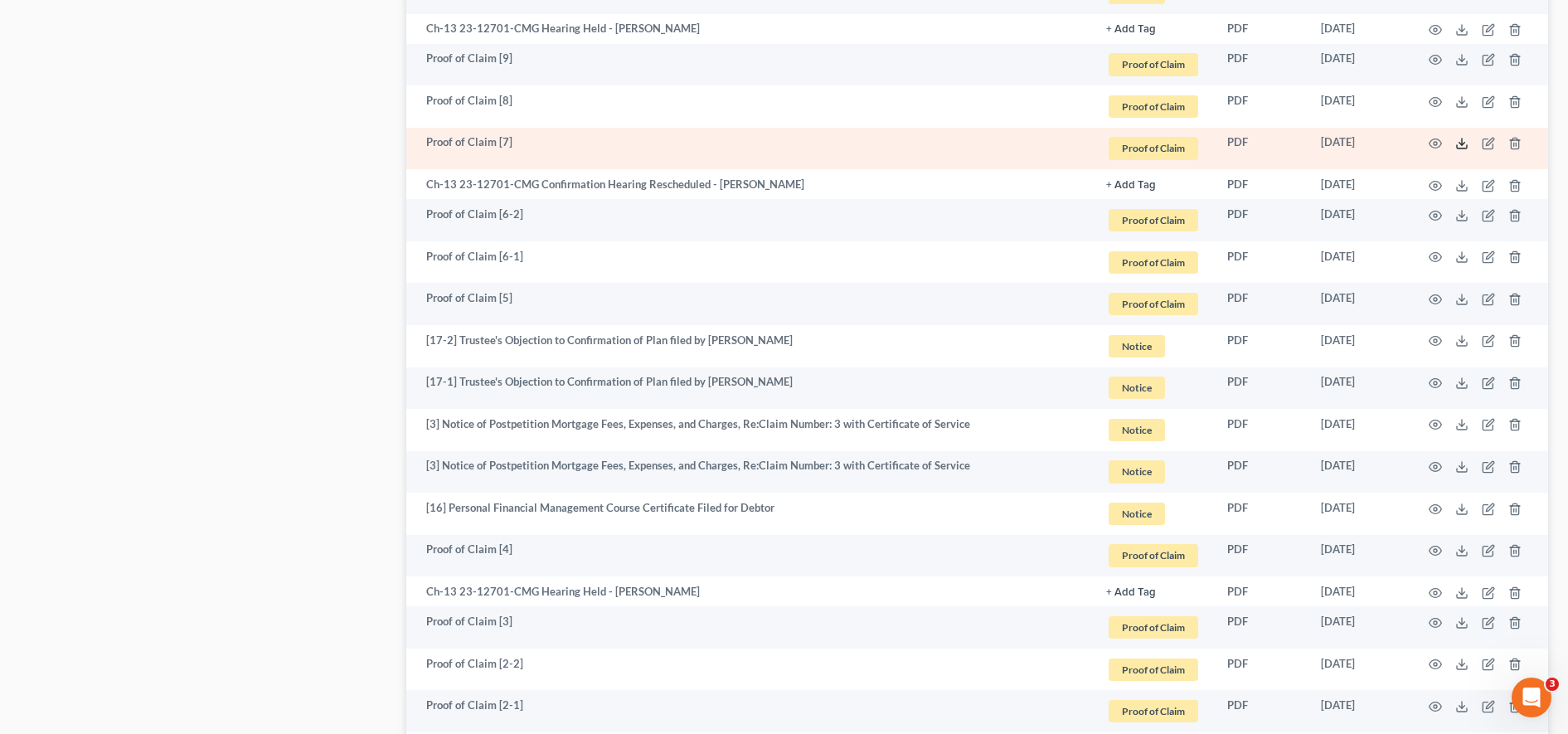
click at [1460, 143] on polyline at bounding box center [1461, 144] width 6 height 3
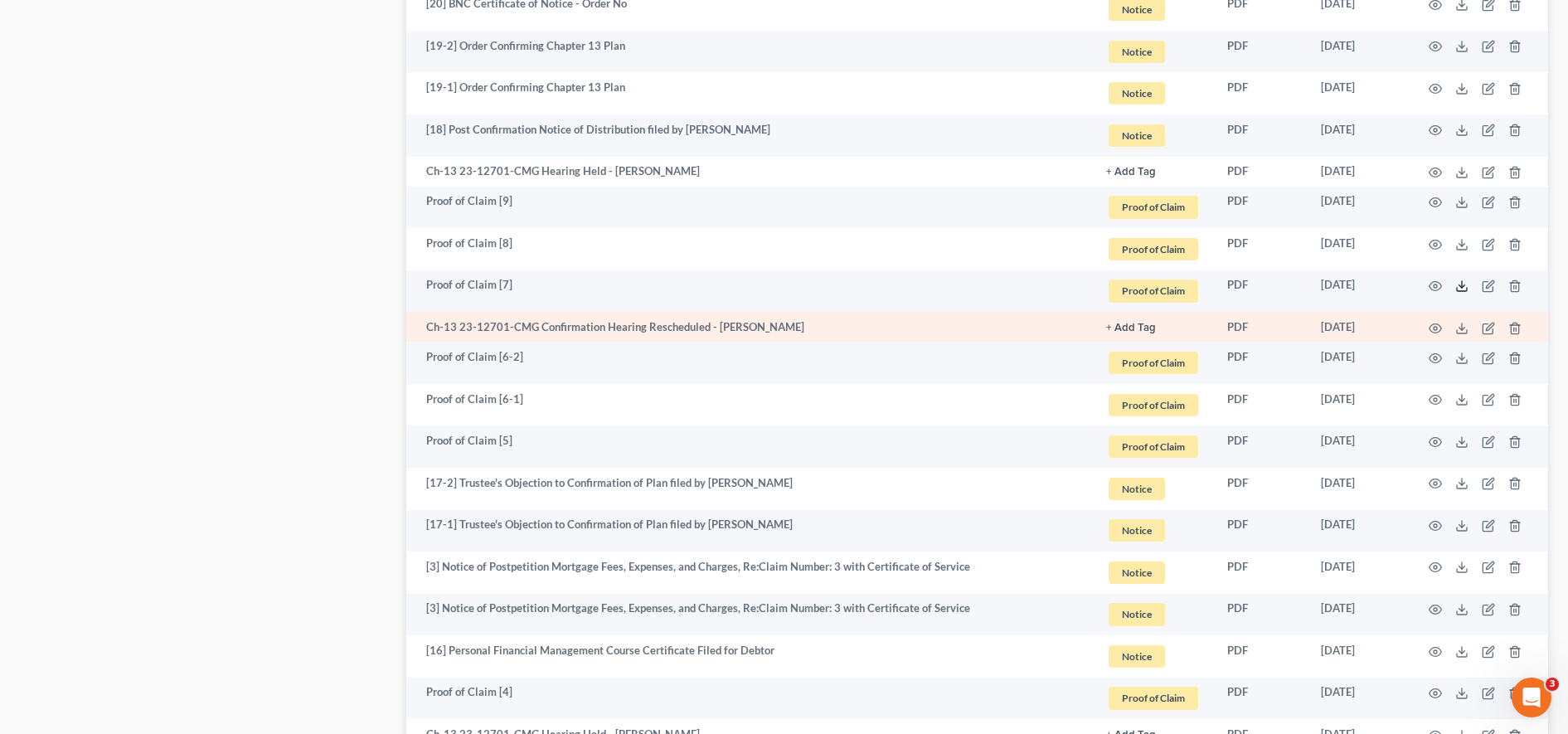
scroll to position [1707, 0]
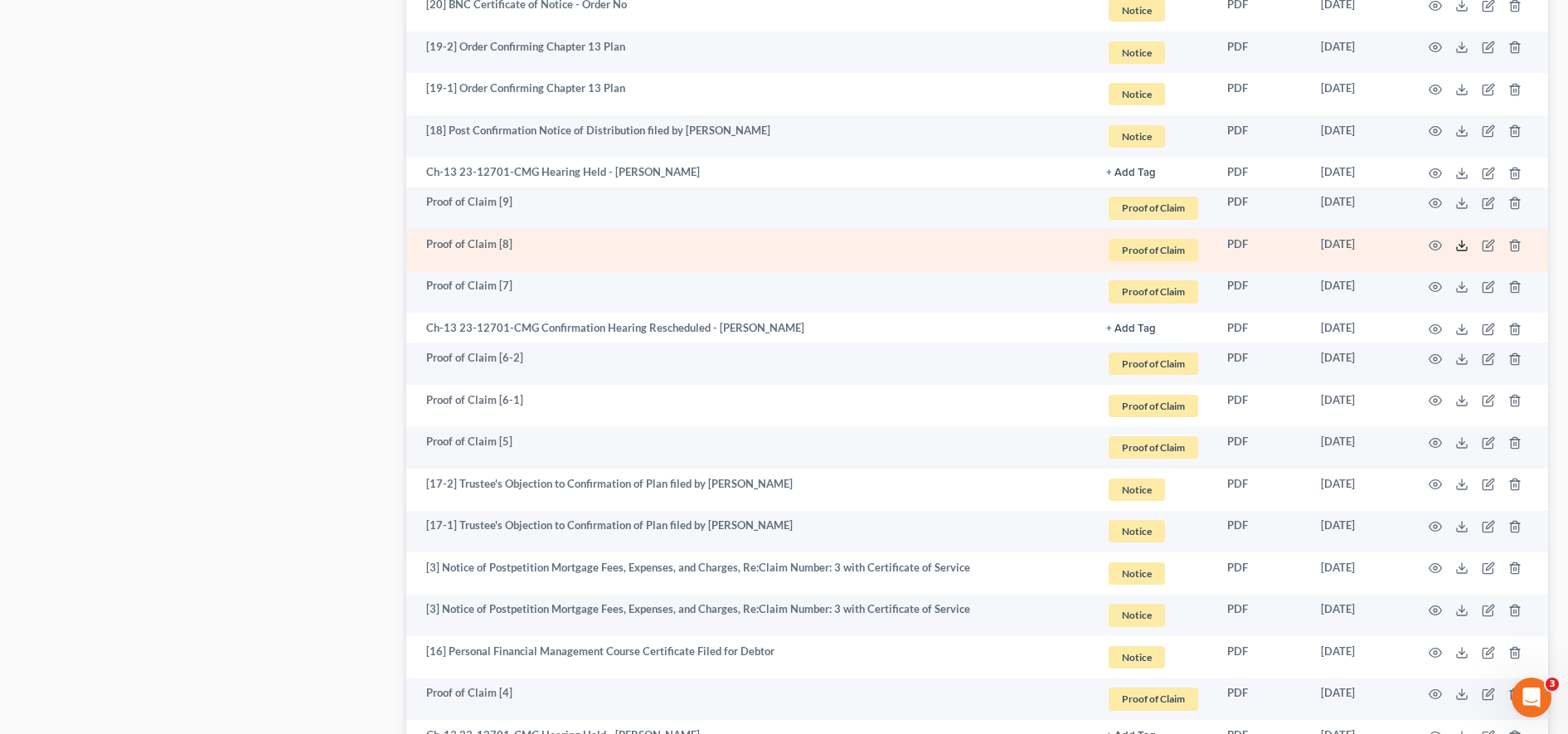
click at [1462, 245] on icon at bounding box center [1461, 246] width 14 height 14
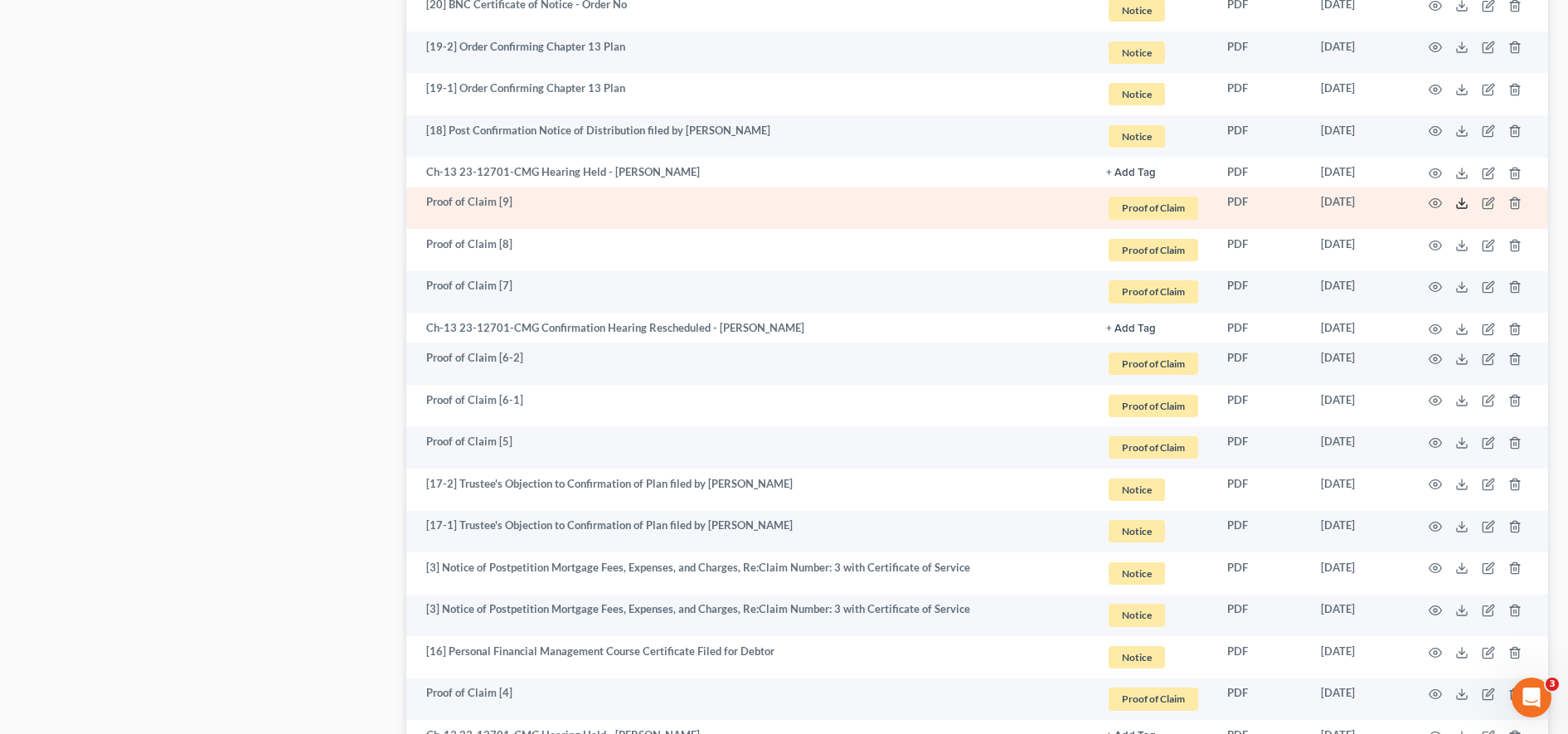
click at [1460, 198] on icon at bounding box center [1461, 203] width 14 height 14
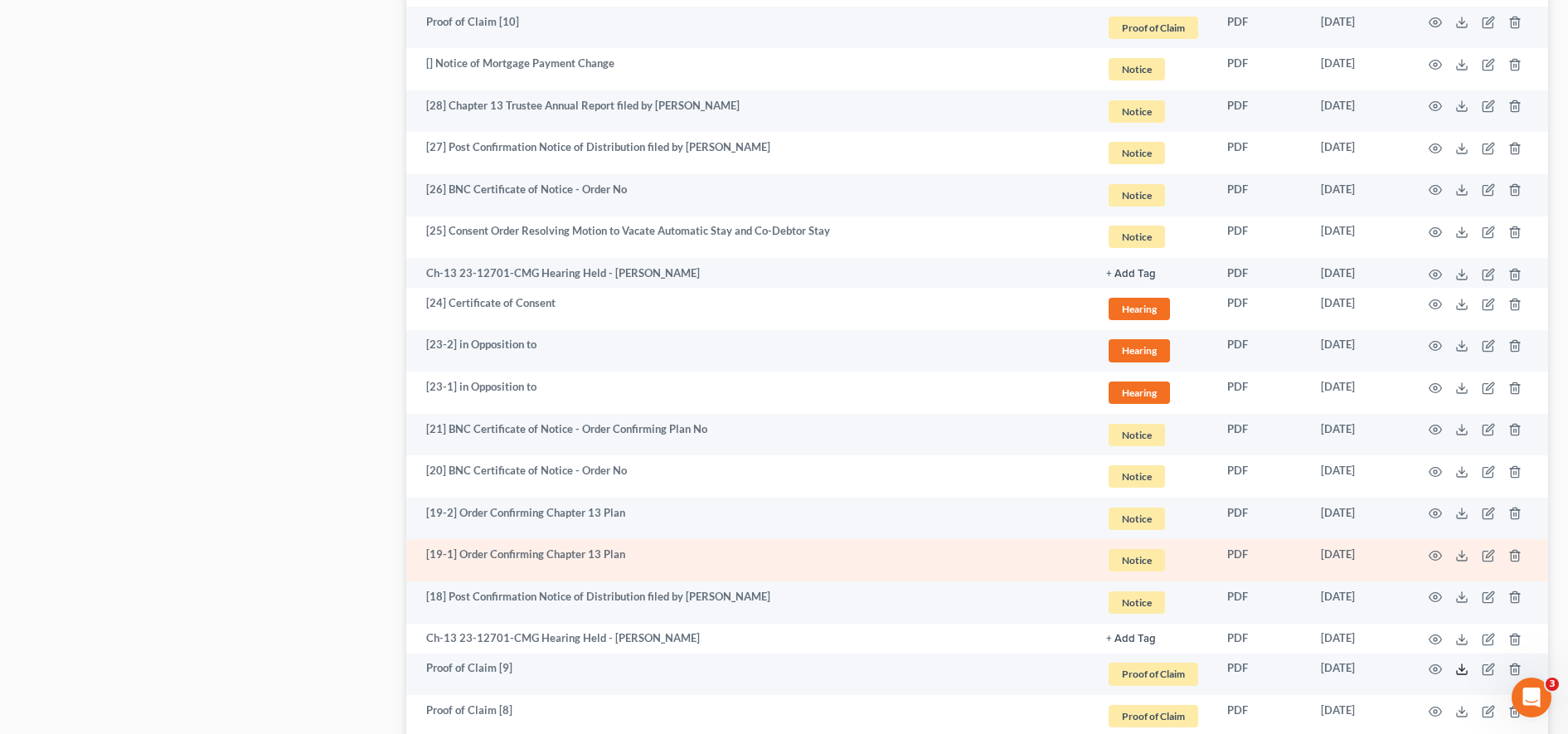
scroll to position [1186, 0]
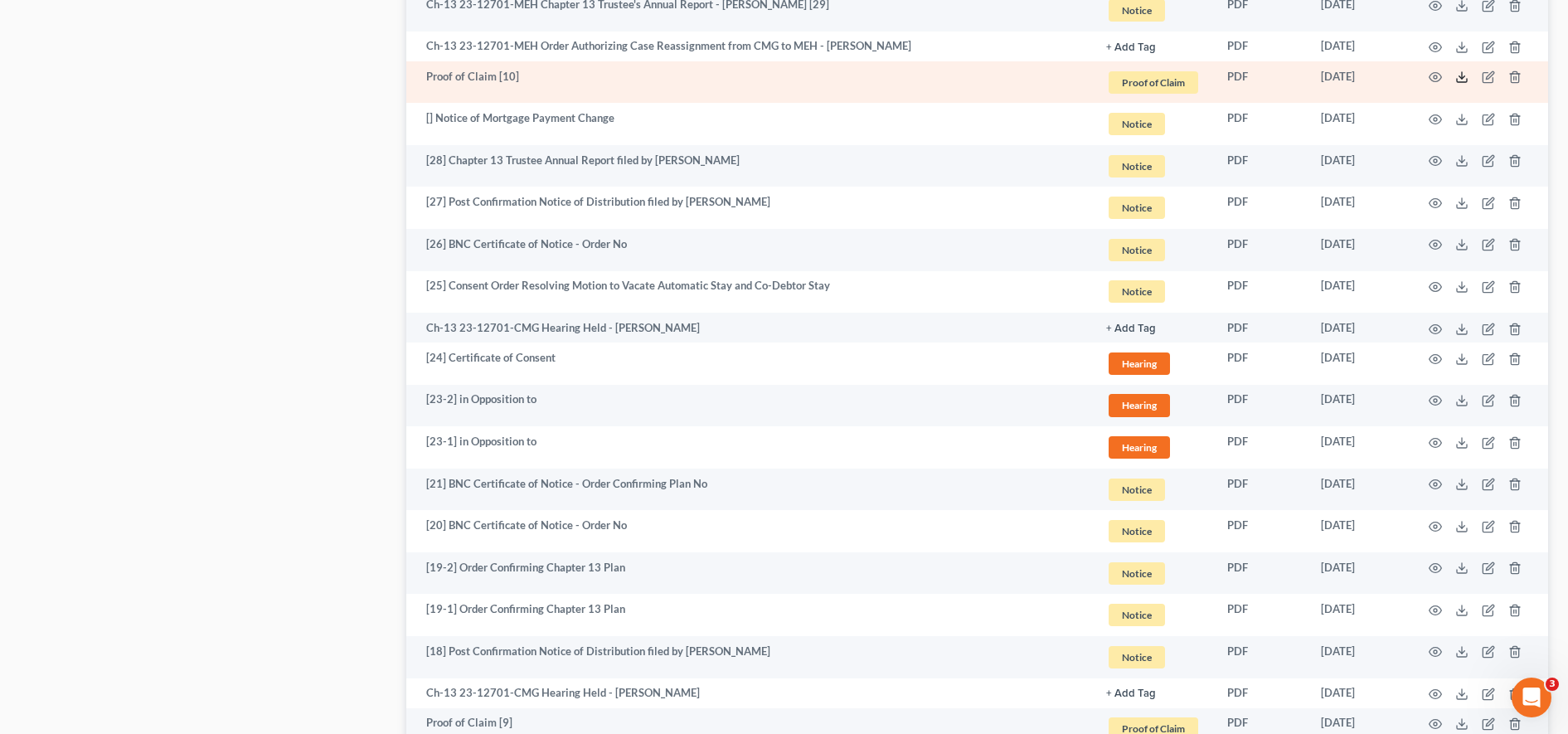
click at [1460, 75] on icon at bounding box center [1461, 77] width 14 height 14
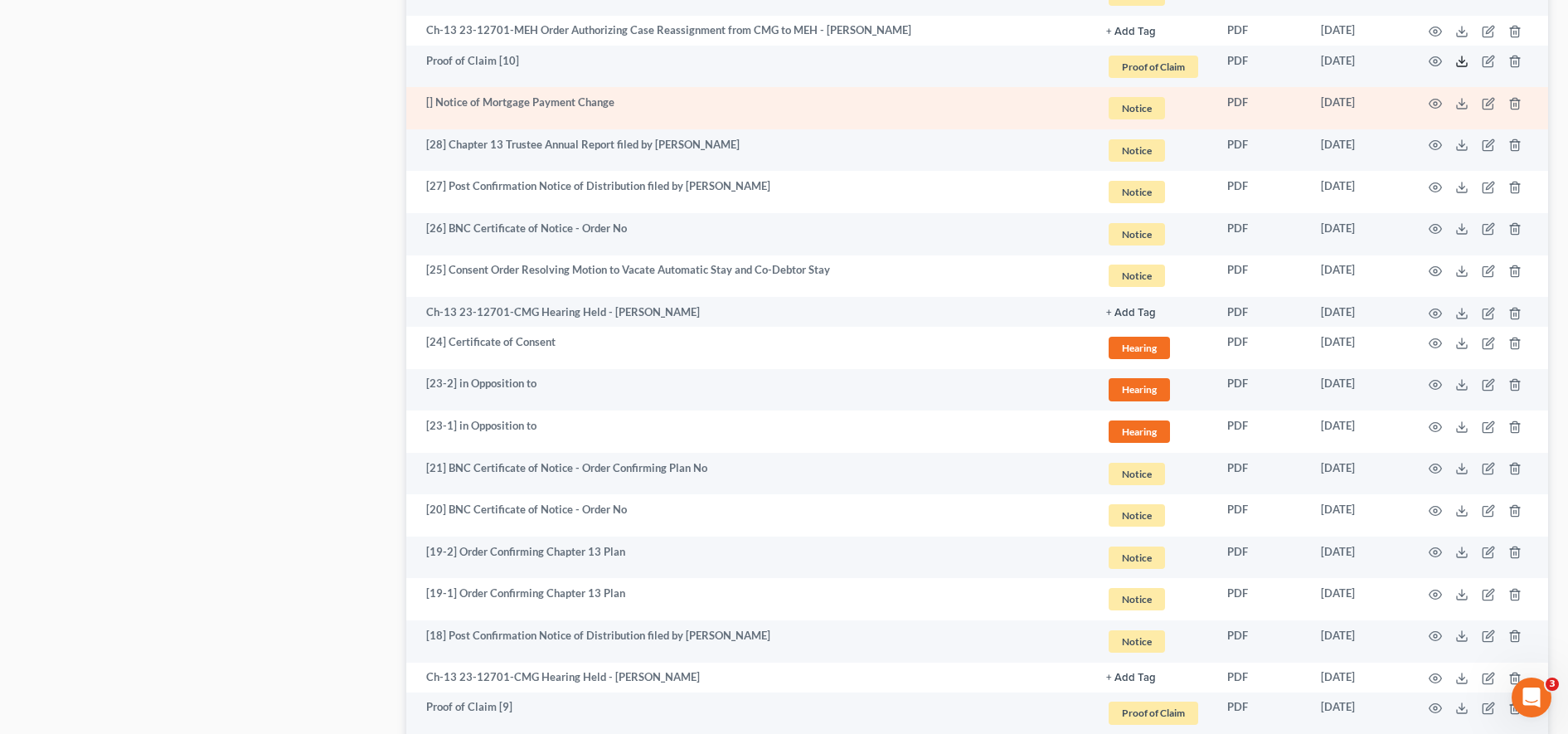
scroll to position [0, 0]
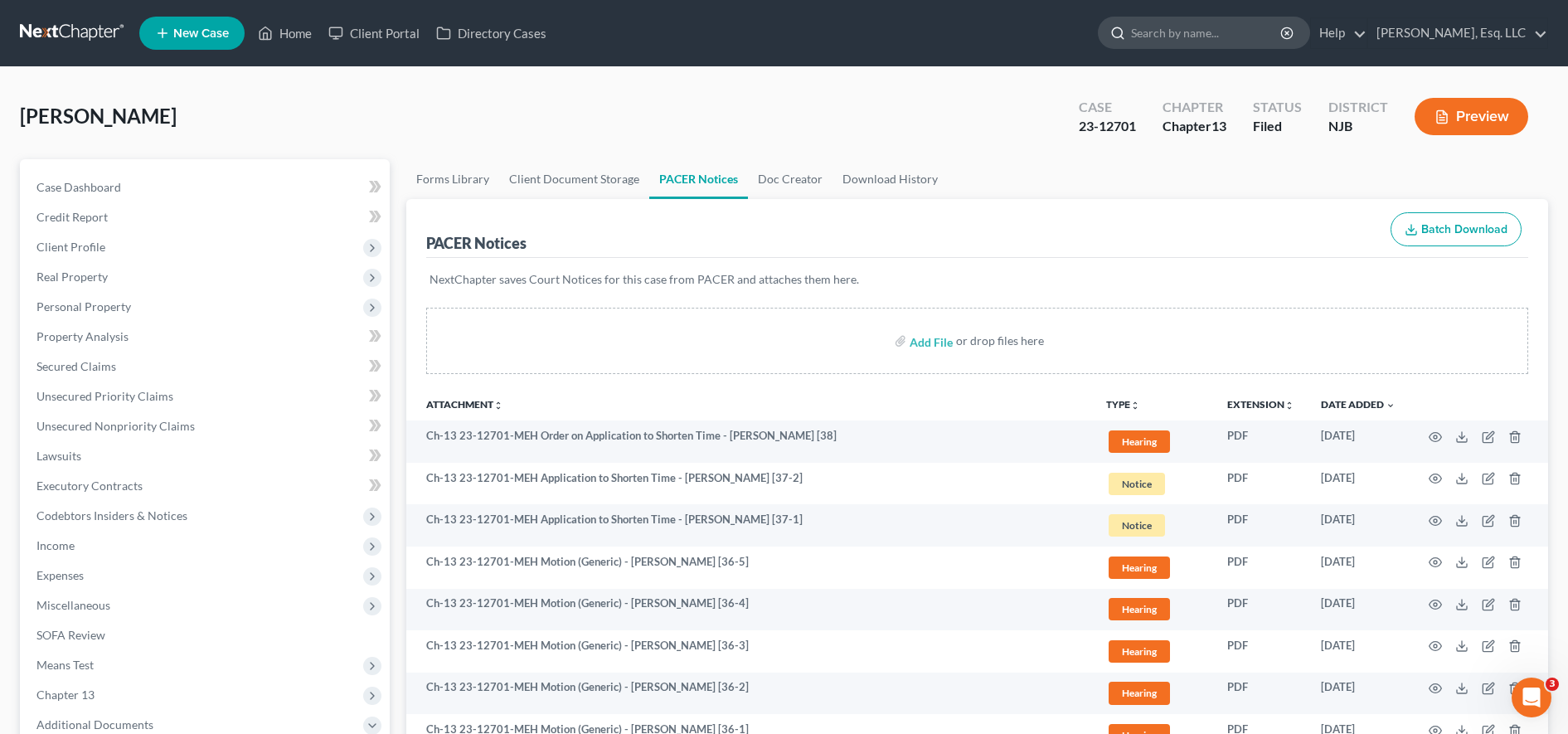
click at [1218, 41] on input "search" at bounding box center [1206, 33] width 151 height 30
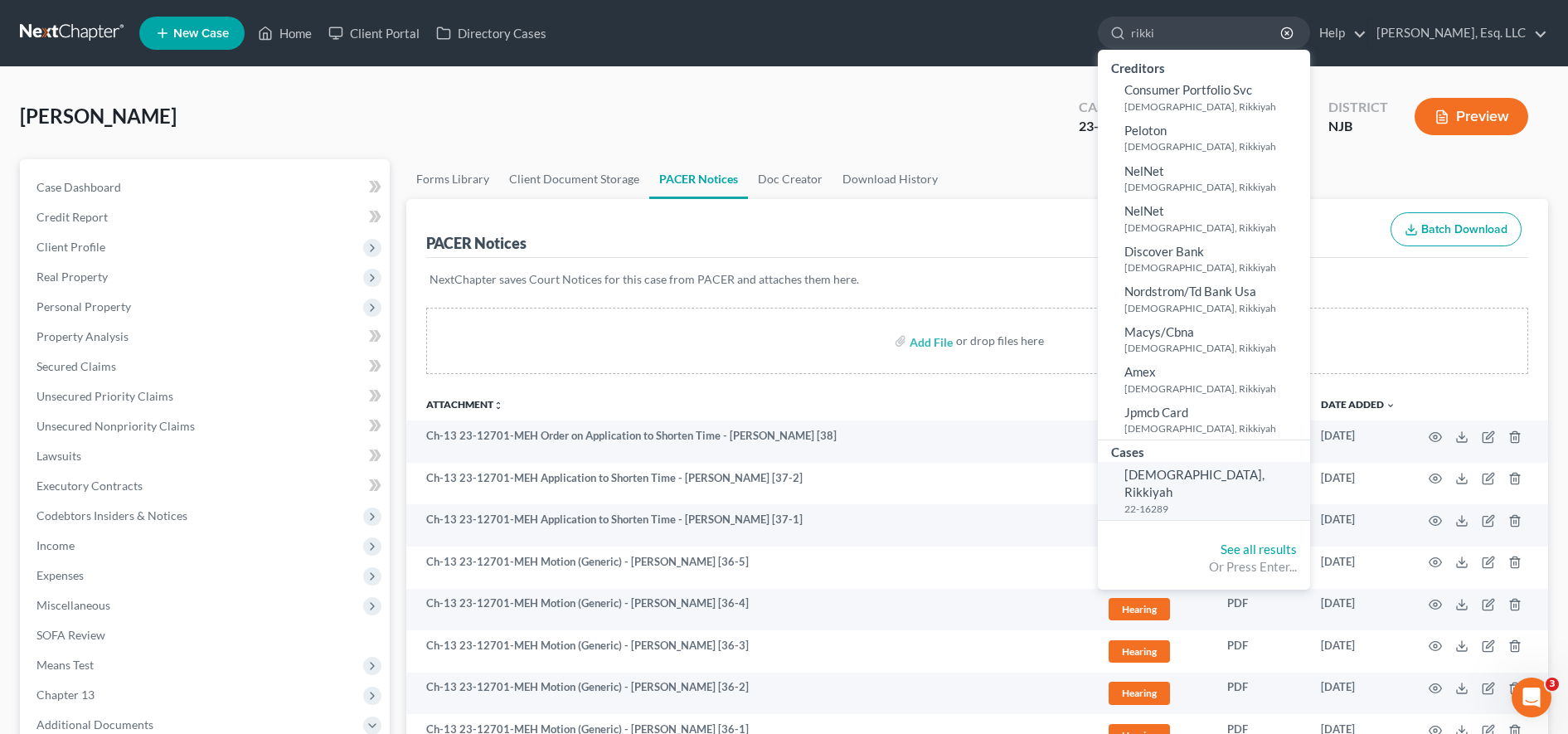
type input "rikki"
click at [1201, 502] on small "22-16289" at bounding box center [1215, 509] width 182 height 14
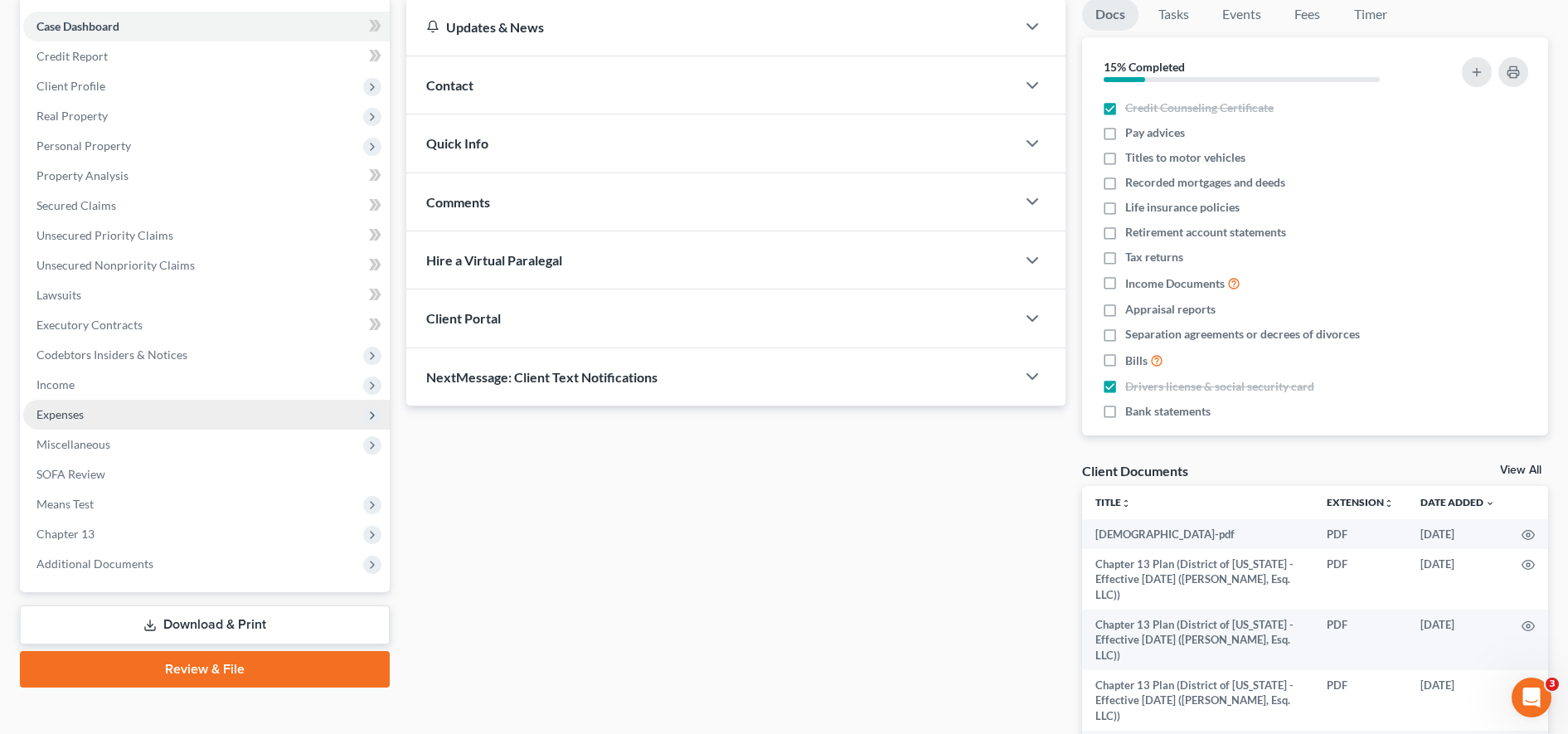
scroll to position [216, 0]
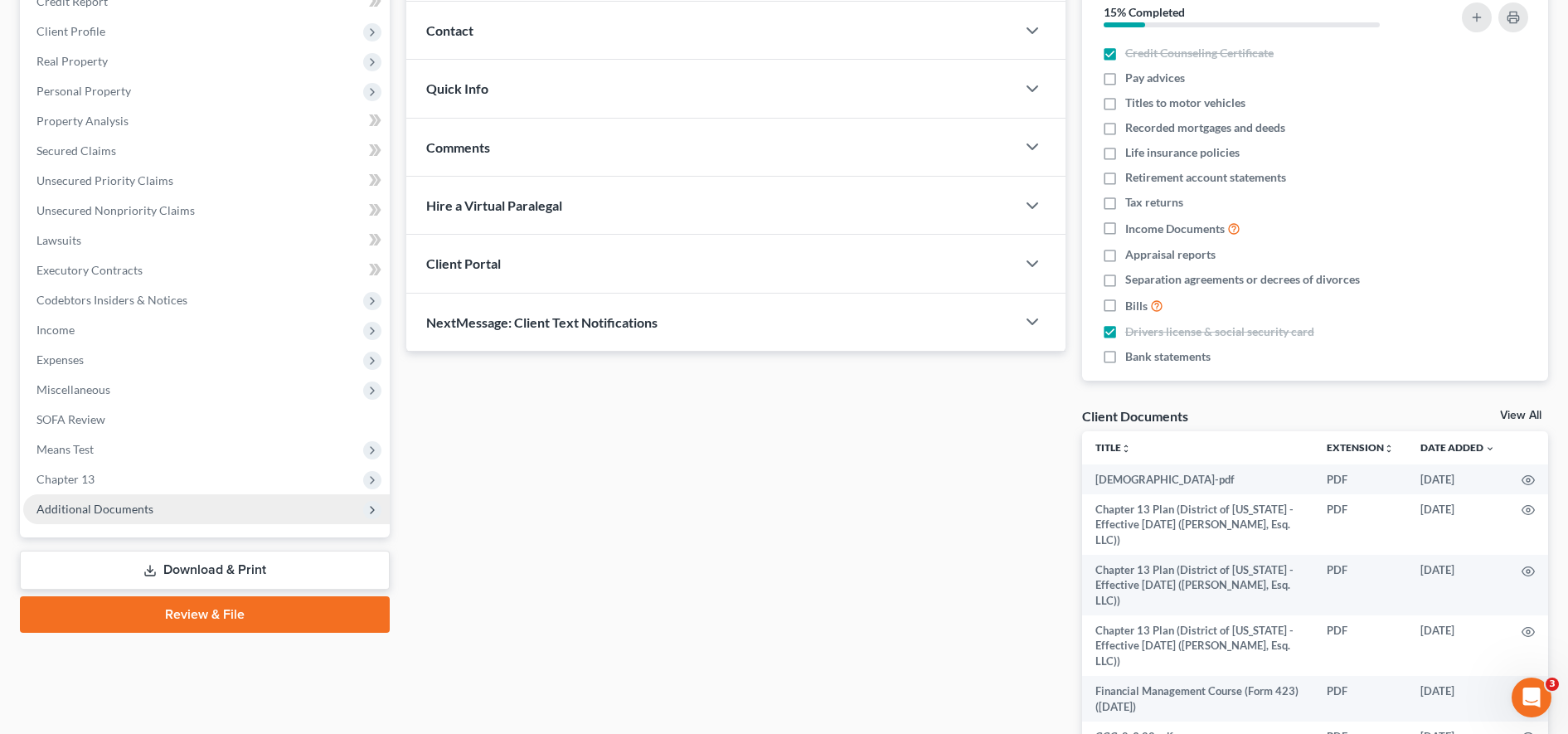
click at [268, 505] on span "Additional Documents" at bounding box center [206, 509] width 366 height 30
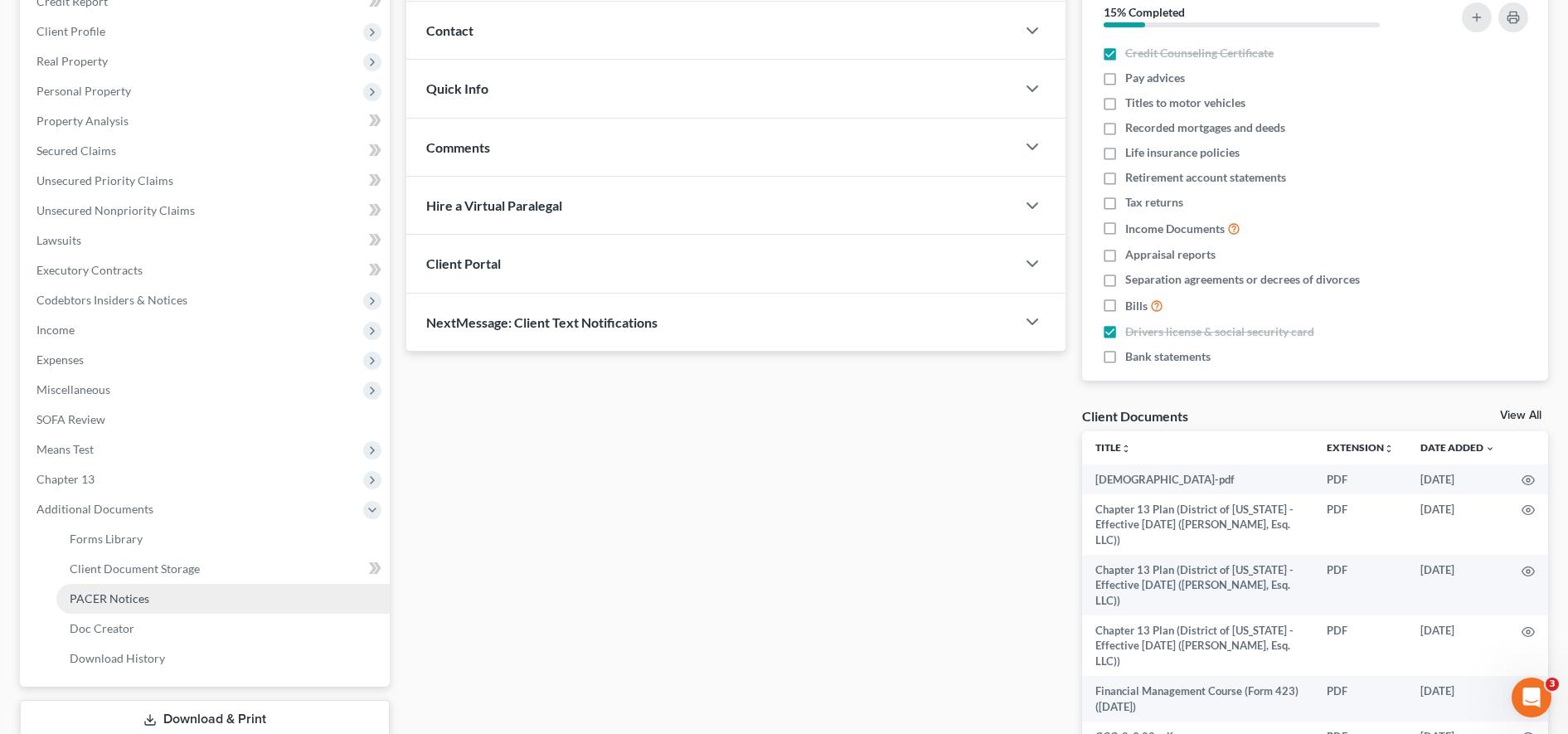
click at [188, 603] on link "PACER Notices" at bounding box center [223, 599] width 333 height 30
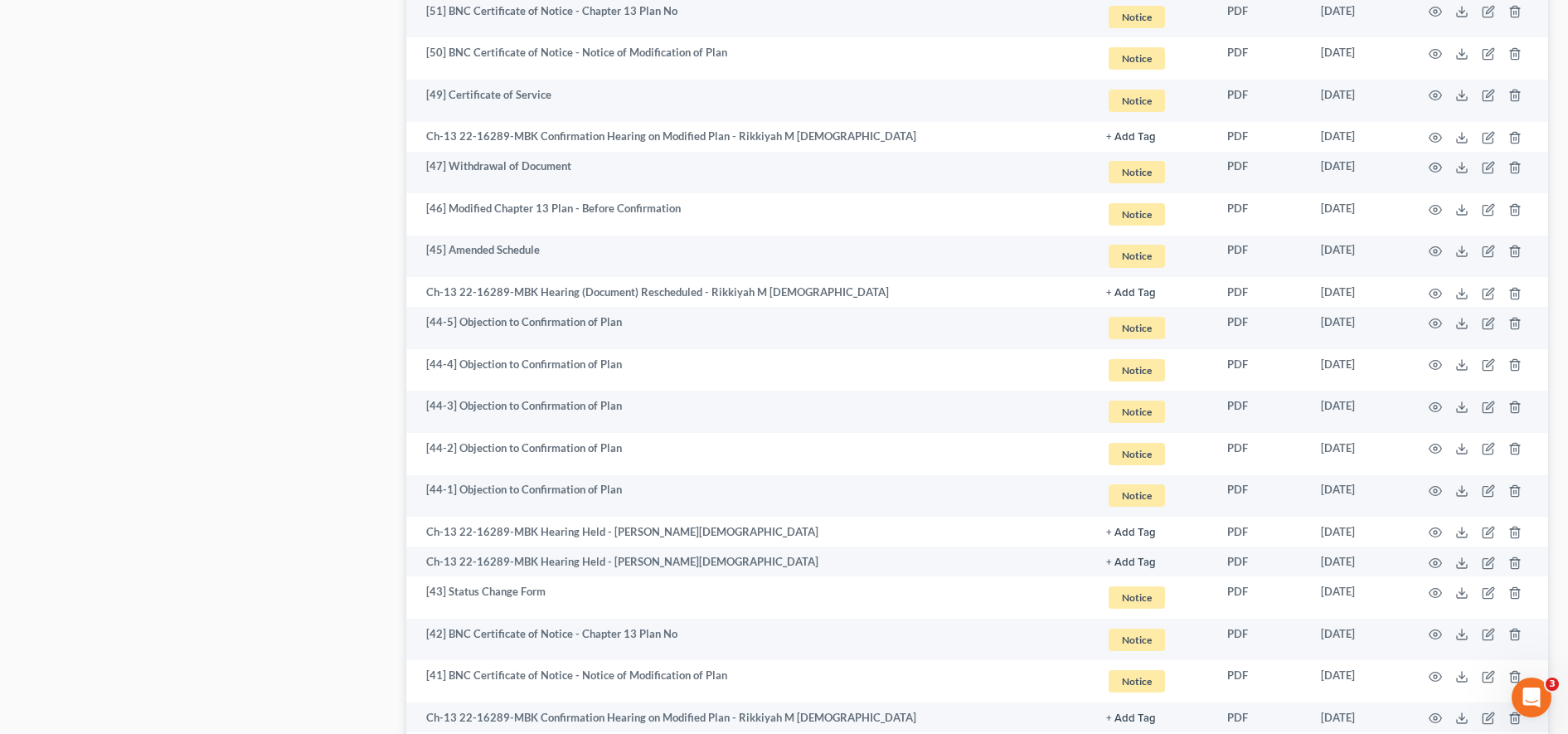
scroll to position [2925, 0]
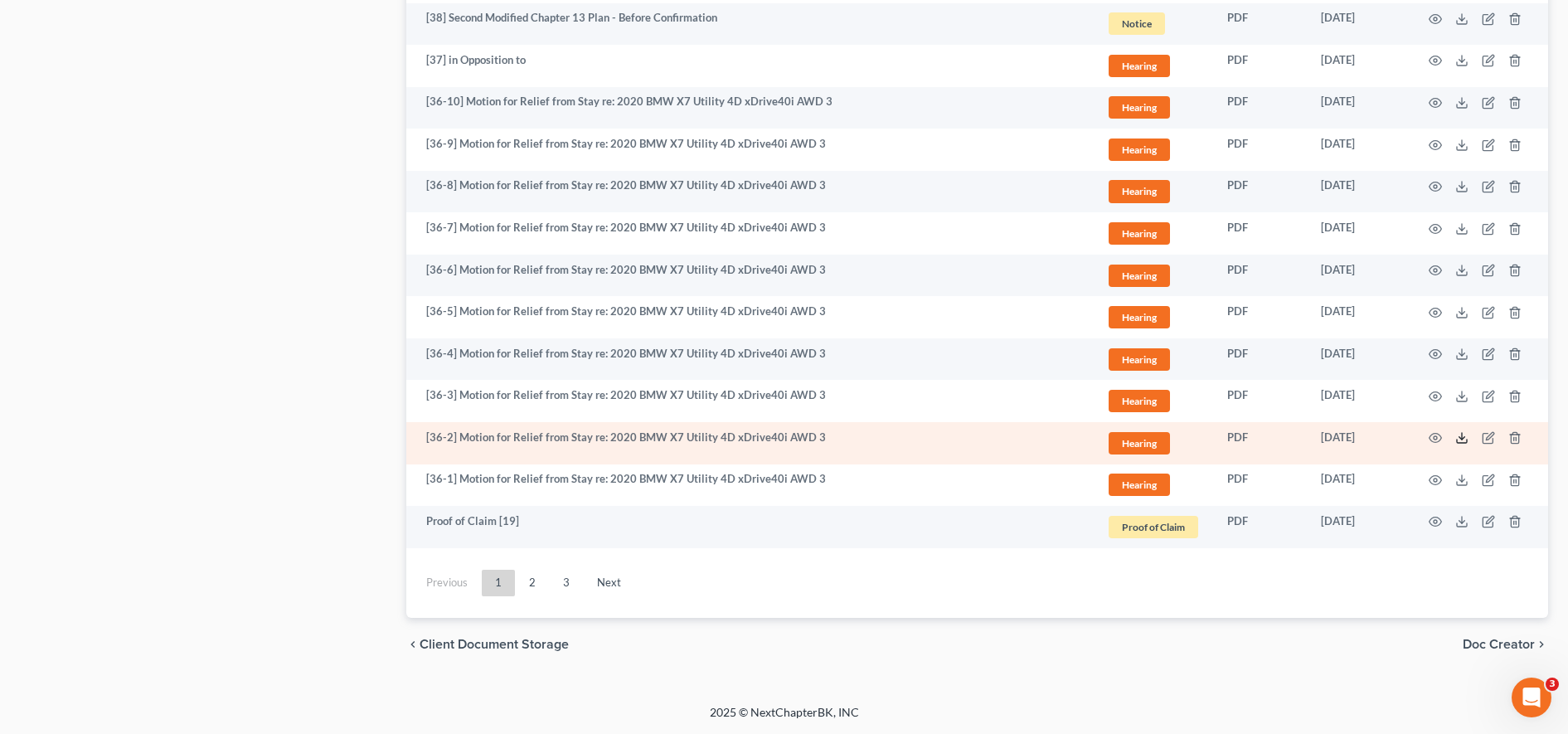
click at [1466, 437] on icon at bounding box center [1461, 438] width 14 height 14
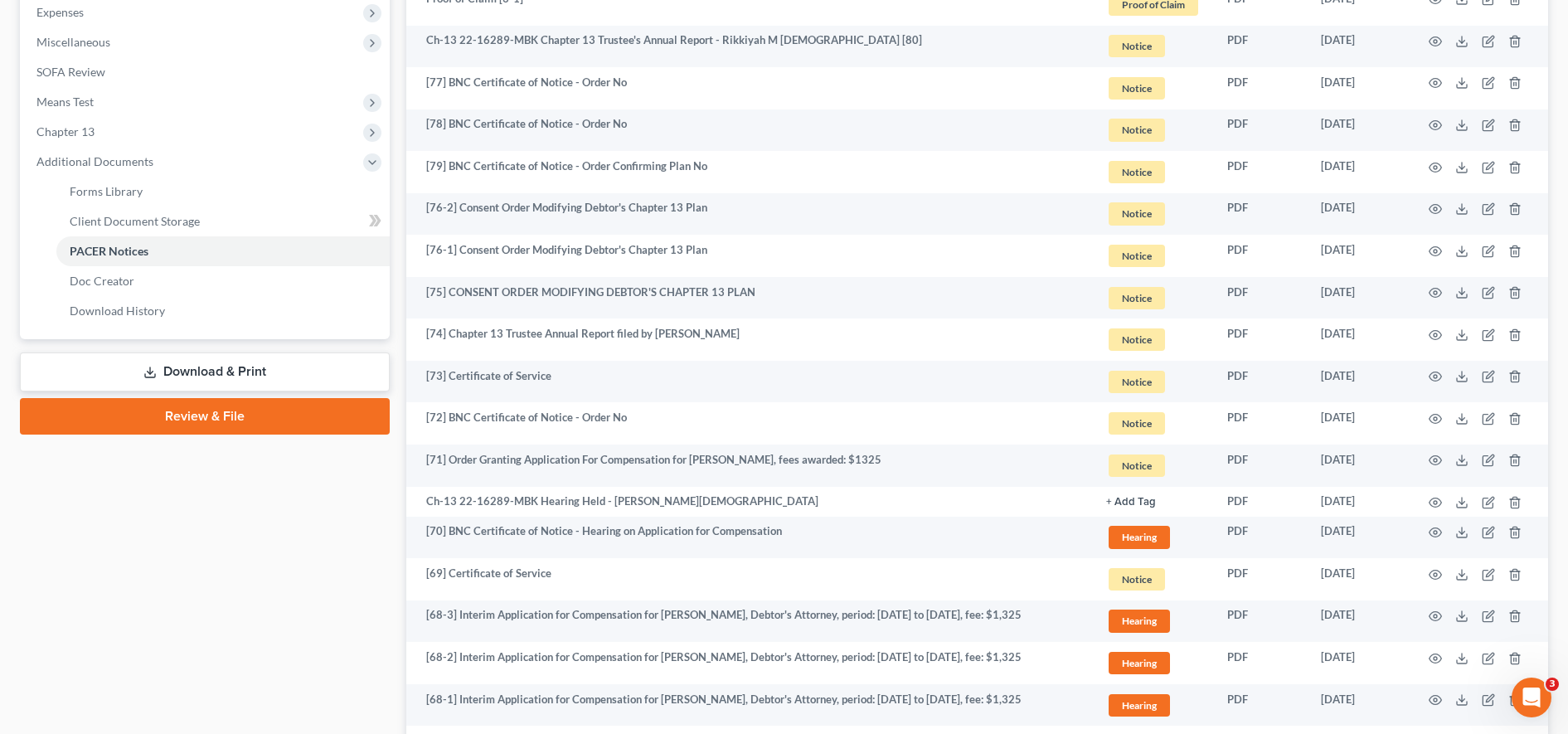
scroll to position [0, 0]
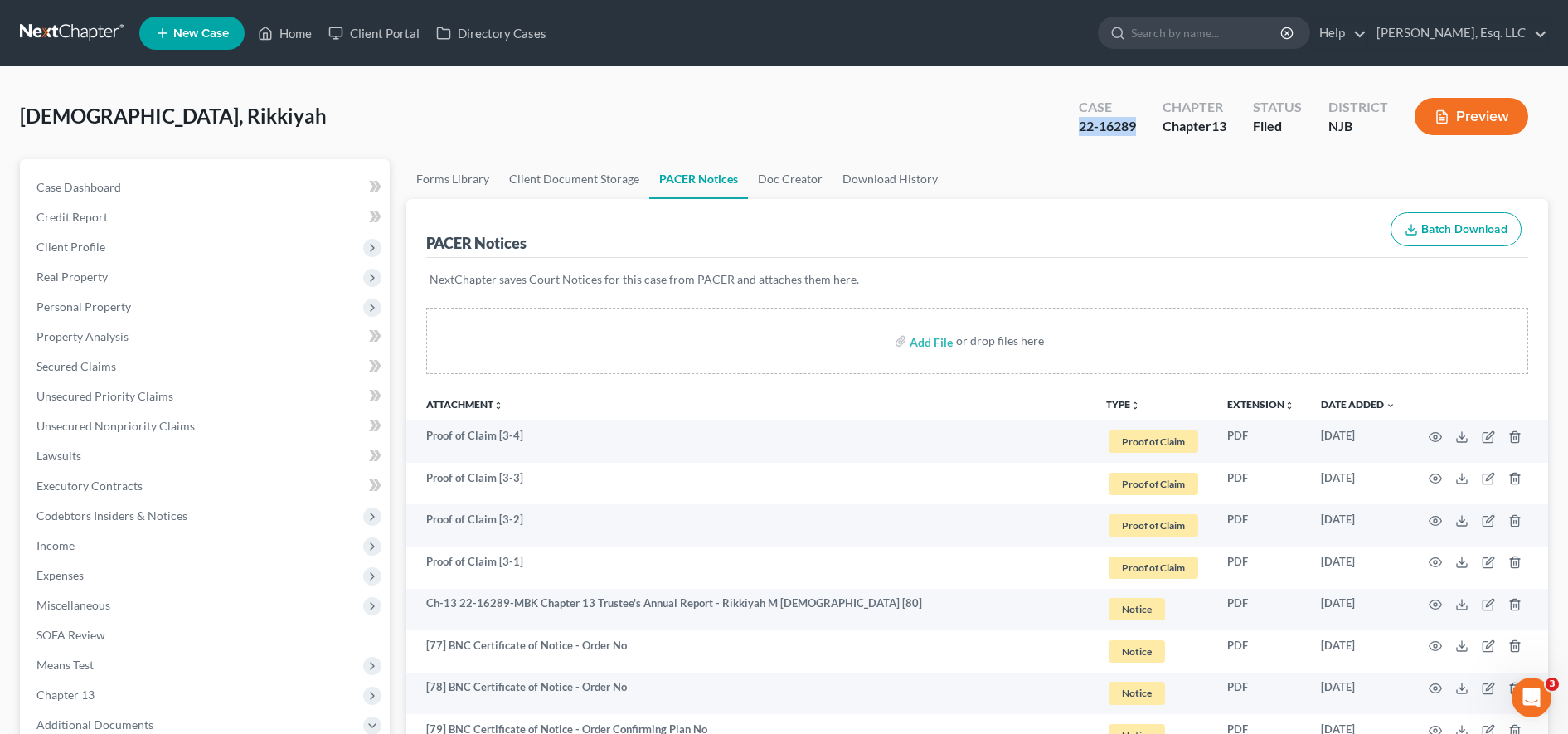
drag, startPoint x: 1095, startPoint y: 124, endPoint x: 1145, endPoint y: 128, distance: 50.2
click at [1145, 128] on div "Case 22-16289 Chapter Chapter 13 Status [GEOGRAPHIC_DATA] [GEOGRAPHIC_DATA] Pre…" at bounding box center [1303, 117] width 489 height 59
copy div "22-16289"
